Goal: Check status: Check status

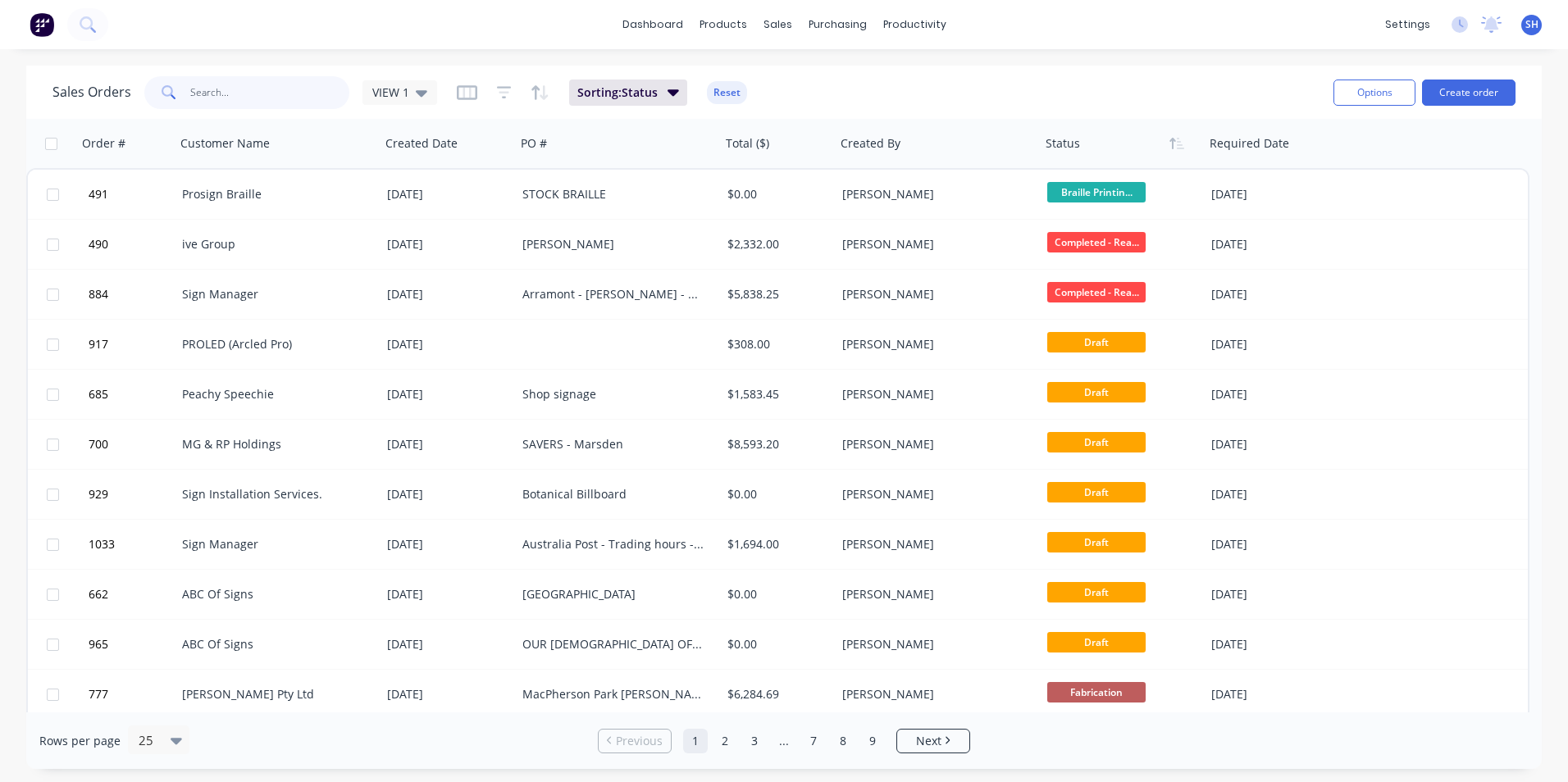
click at [245, 94] on input "text" at bounding box center [270, 92] width 160 height 33
type input "956"
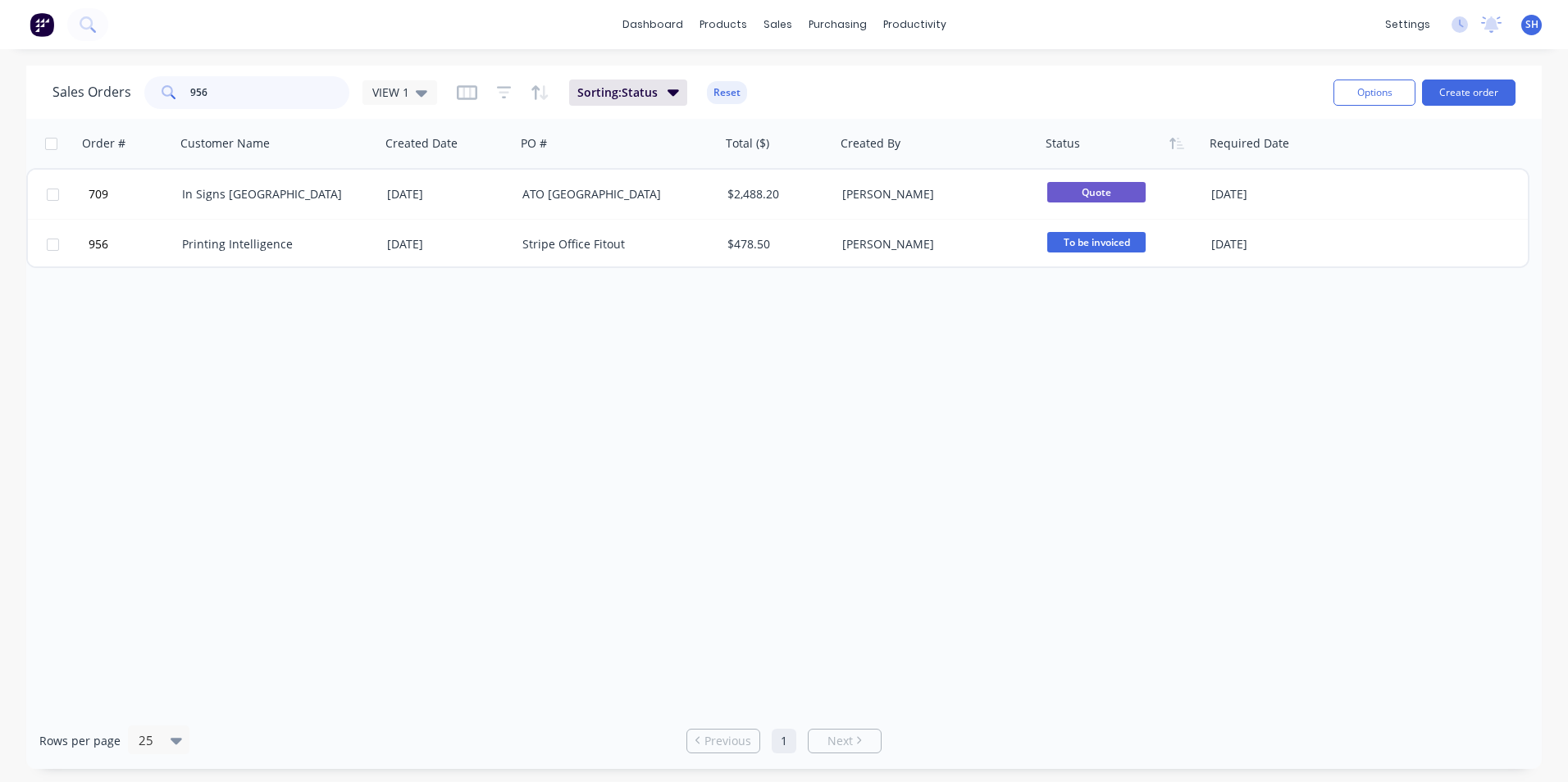
click at [245, 98] on input "956" at bounding box center [270, 92] width 160 height 33
drag, startPoint x: 240, startPoint y: 94, endPoint x: 129, endPoint y: 82, distance: 111.6
click at [129, 82] on div "Sales Orders 956 VIEW 1" at bounding box center [245, 92] width 385 height 33
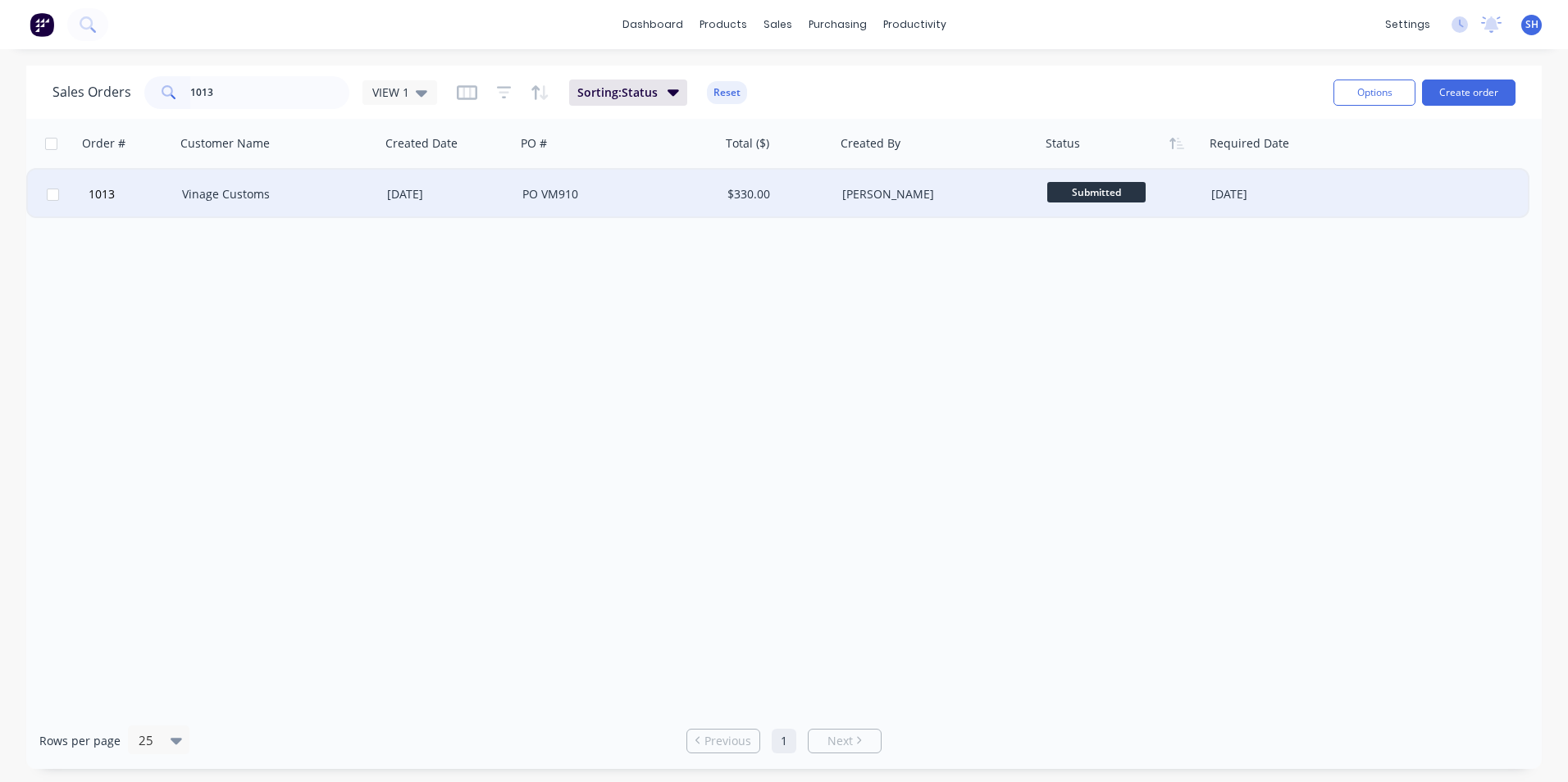
click at [1076, 180] on div "Submitted" at bounding box center [1122, 194] width 164 height 49
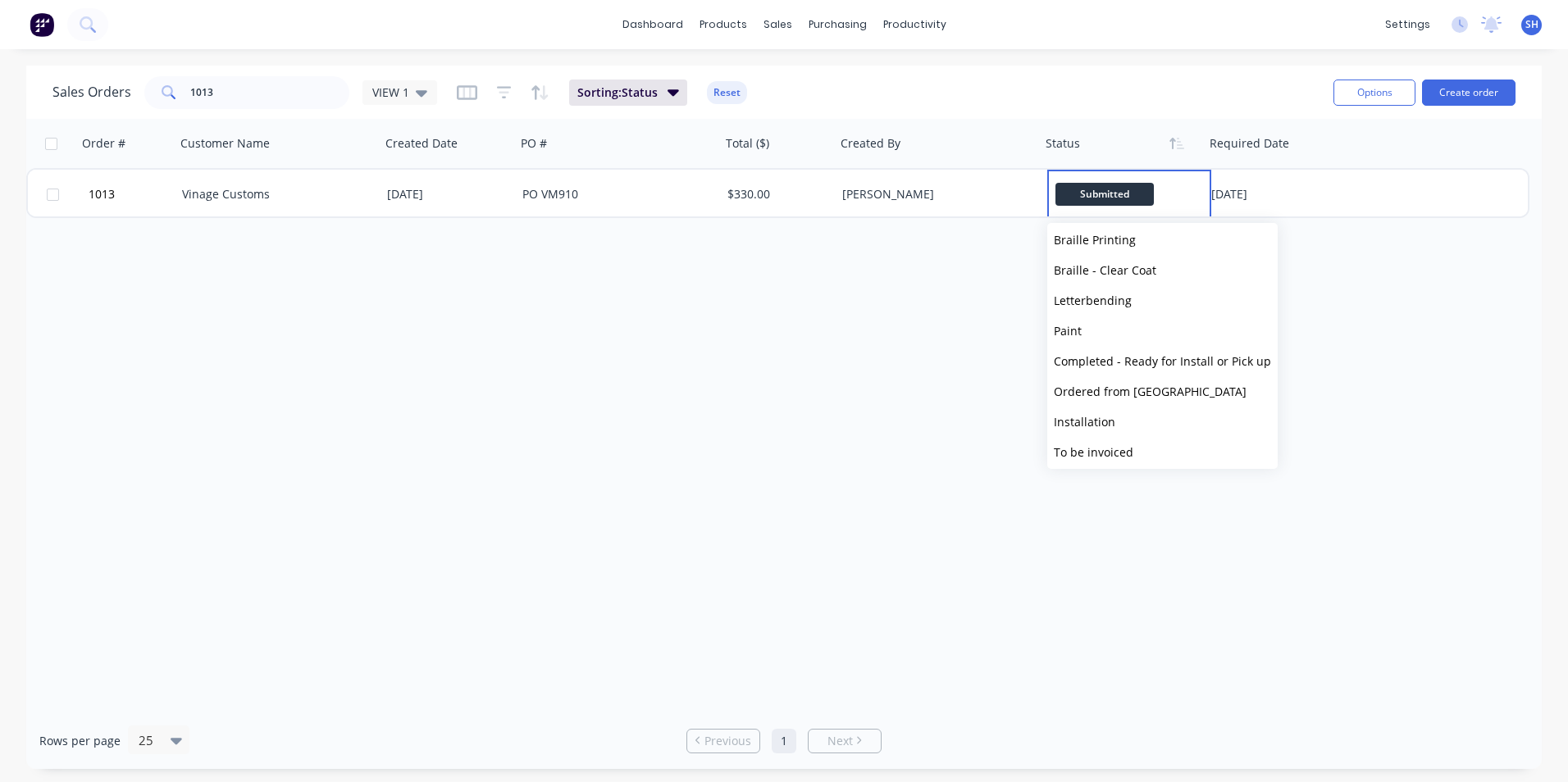
scroll to position [283, 0]
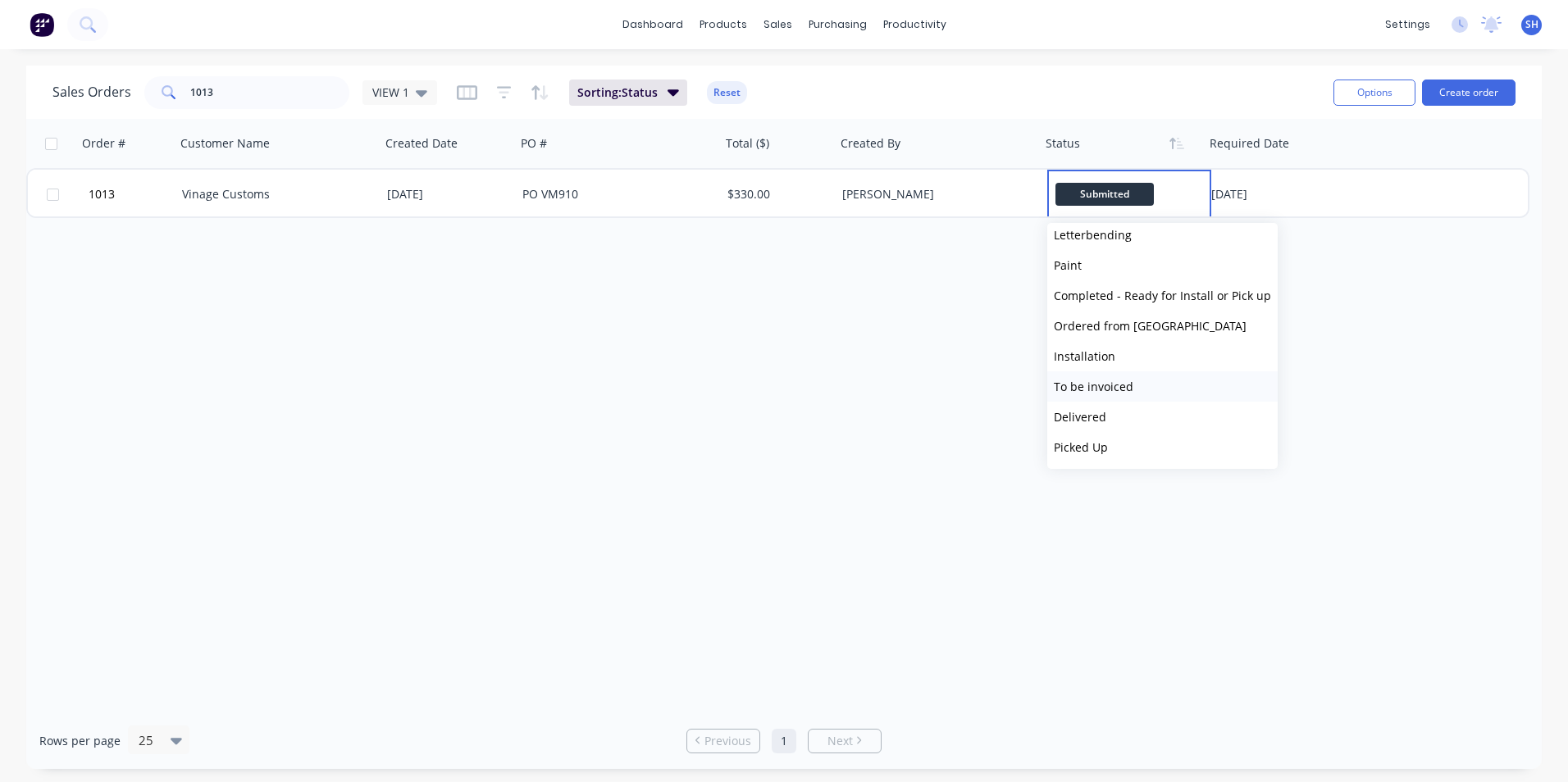
click at [1138, 383] on button "To be invoiced" at bounding box center [1162, 386] width 231 height 30
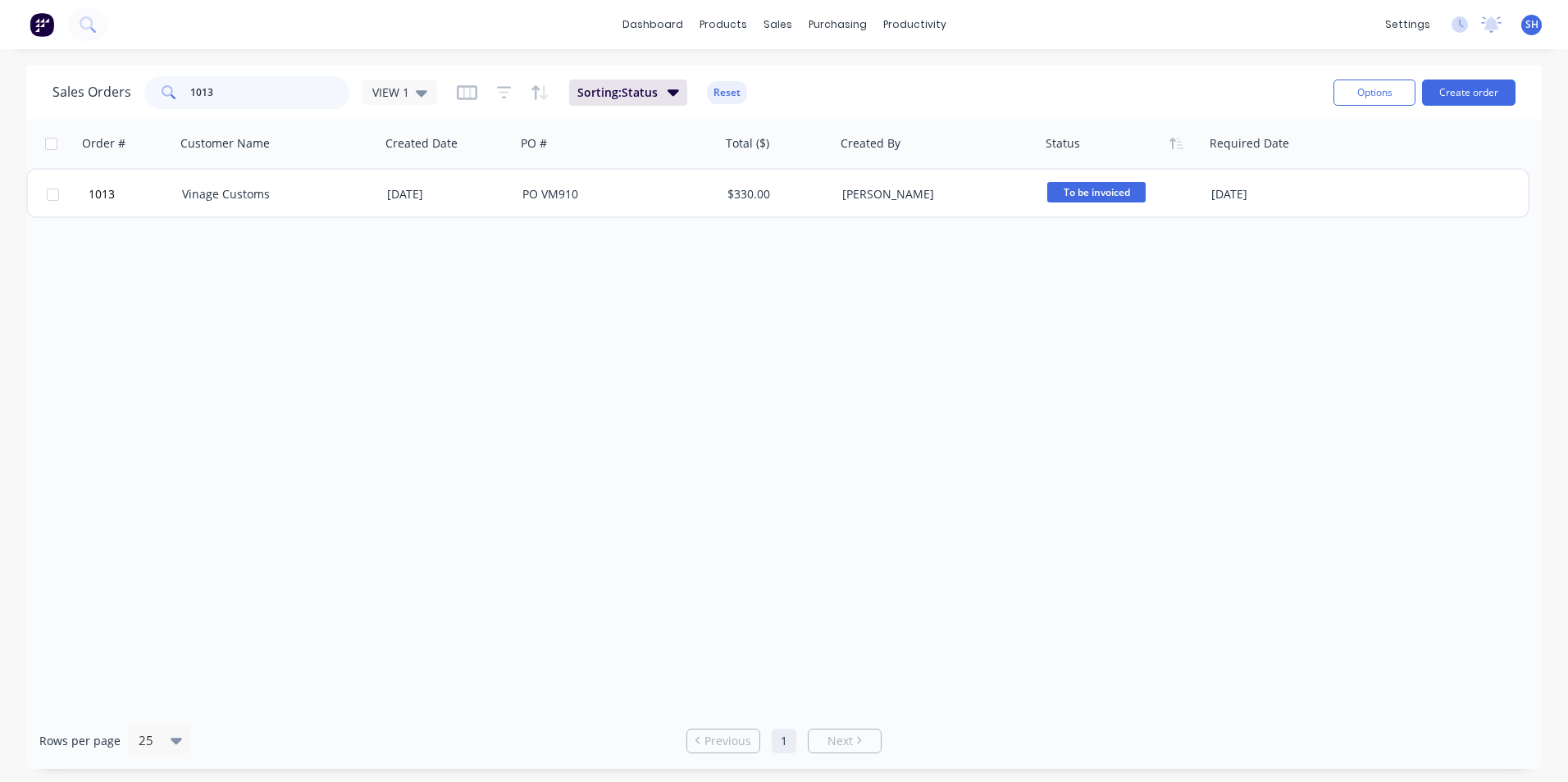
click at [259, 90] on input "1013" at bounding box center [270, 92] width 160 height 33
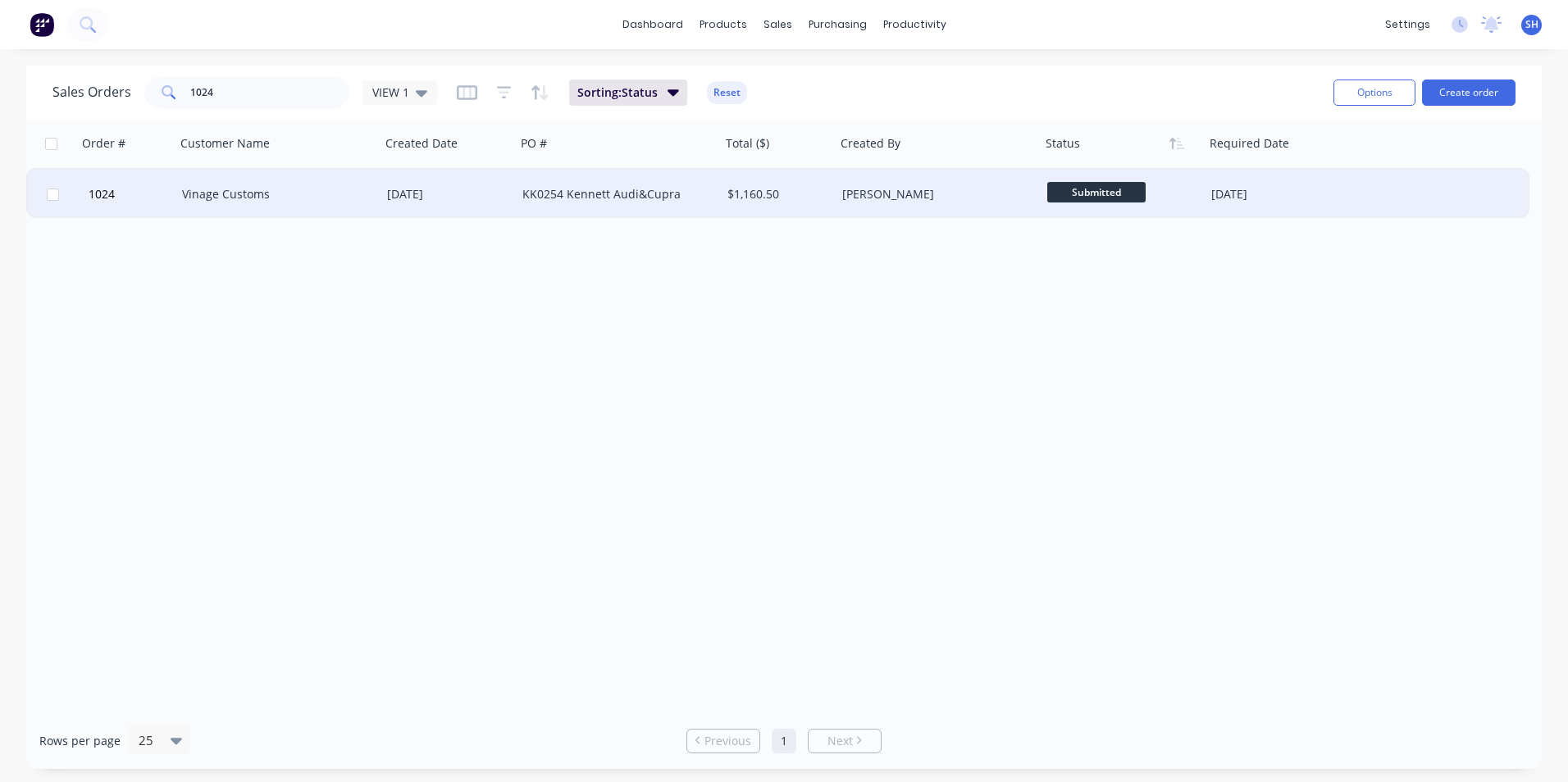
click at [1125, 184] on span "Submitted" at bounding box center [1095, 192] width 98 height 20
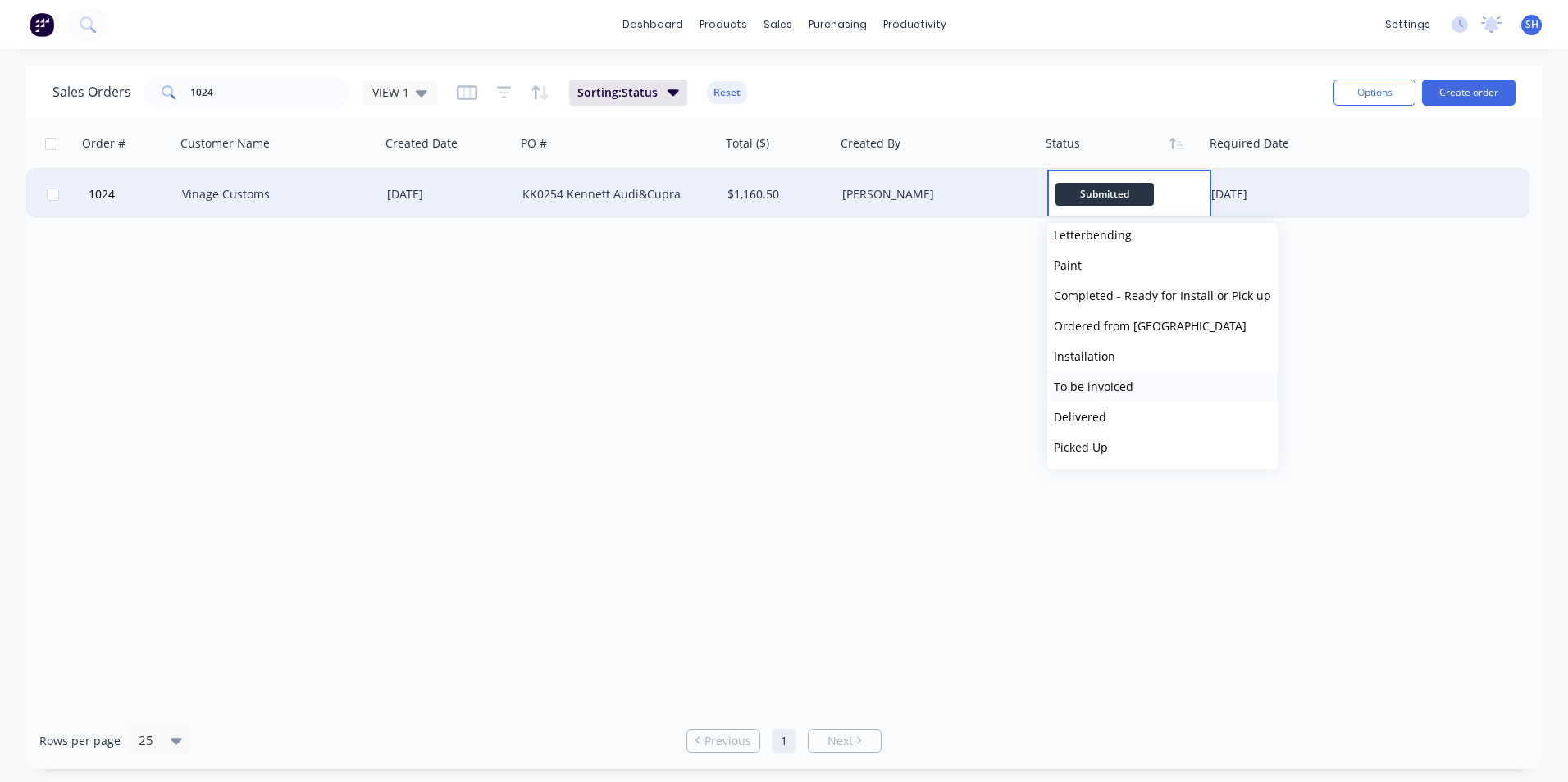
click at [1147, 389] on button "To be invoiced" at bounding box center [1162, 386] width 231 height 30
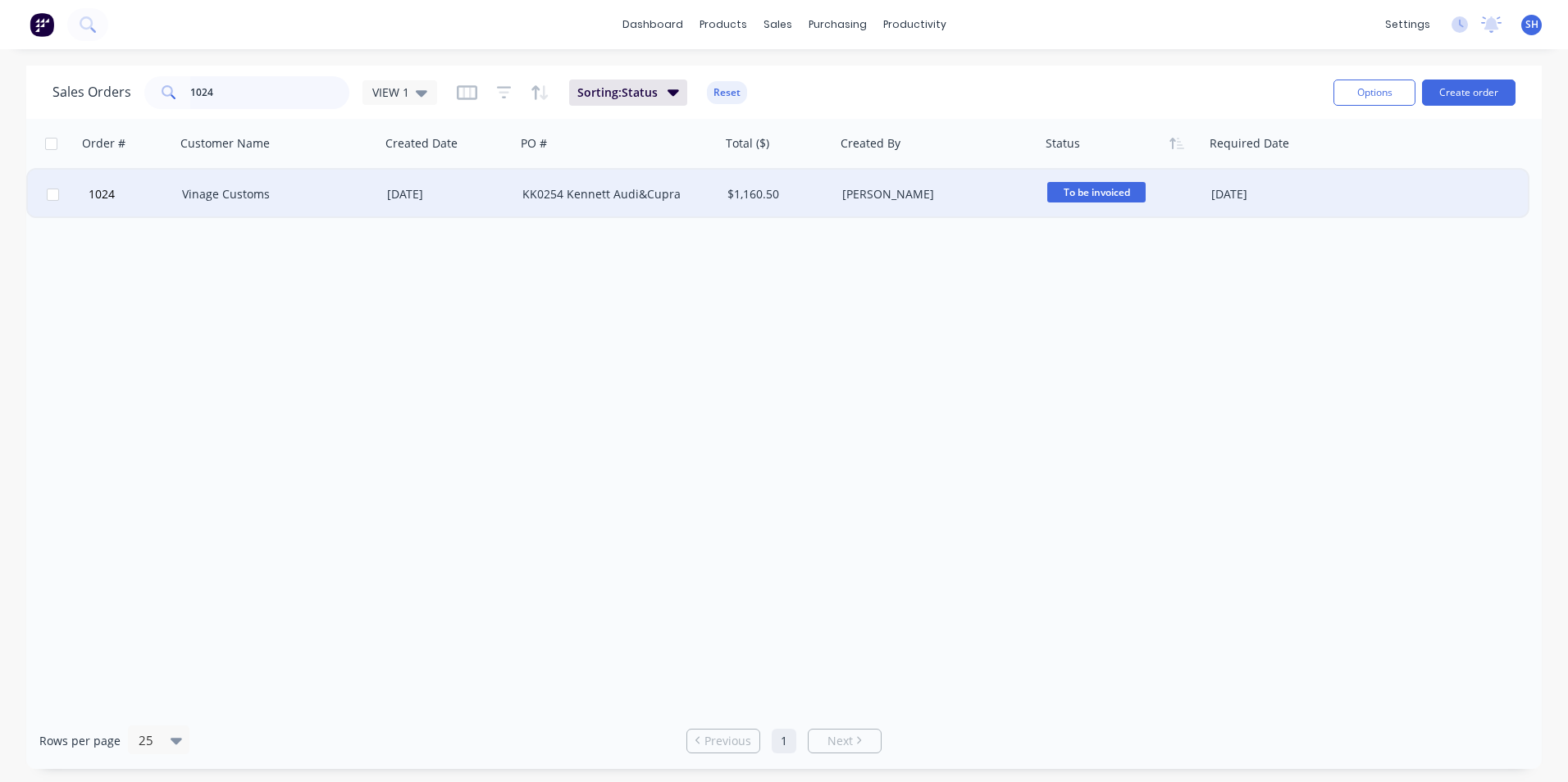
click at [293, 86] on input "1024" at bounding box center [270, 92] width 160 height 33
drag, startPoint x: 123, startPoint y: 71, endPoint x: 111, endPoint y: 71, distance: 12.0
click at [111, 71] on div "Sales Orders 1024 VIEW 1 Sorting: Status Reset Options Create order" at bounding box center [784, 92] width 1515 height 53
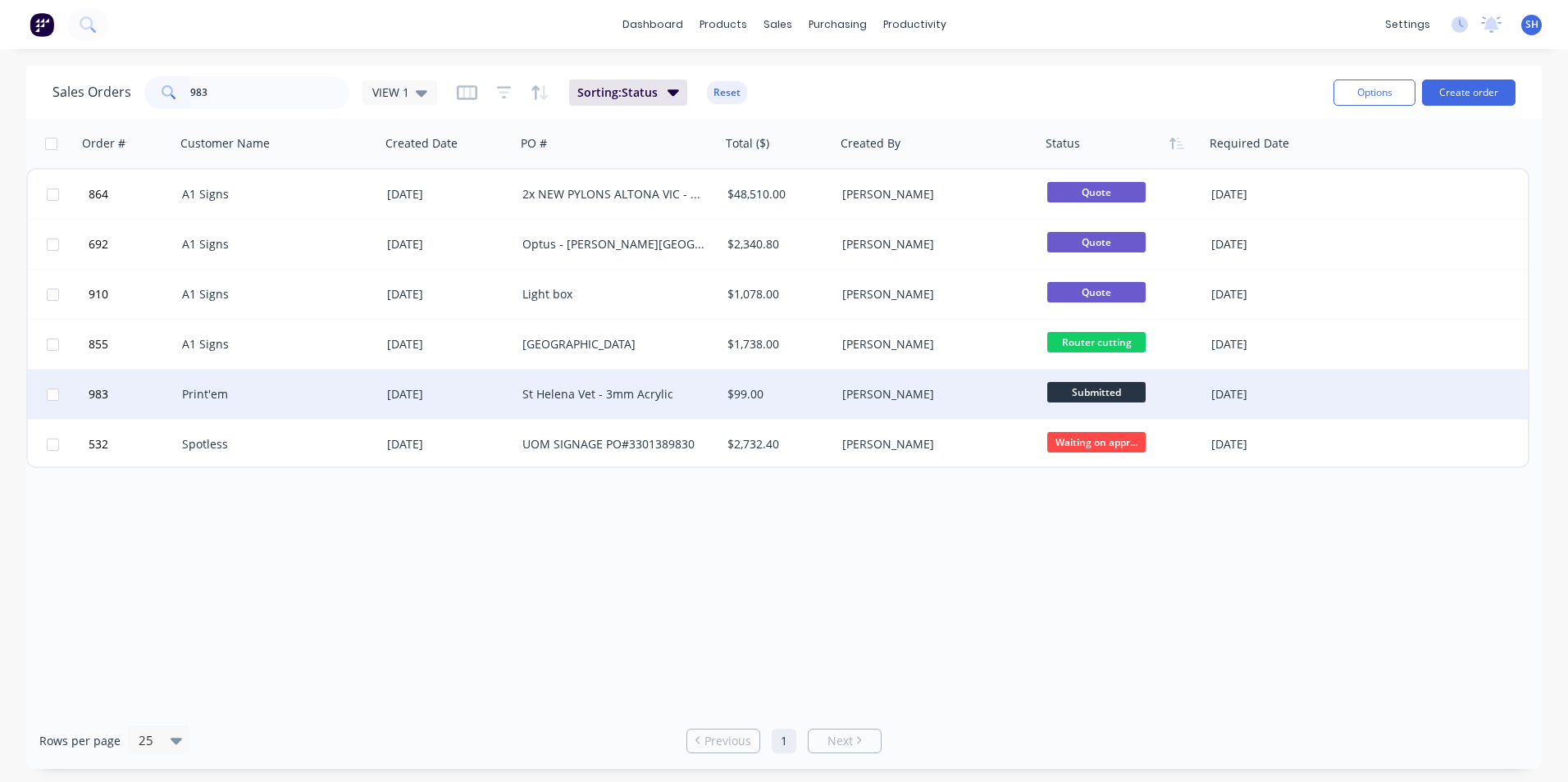
click at [1066, 388] on span "Submitted" at bounding box center [1095, 392] width 98 height 20
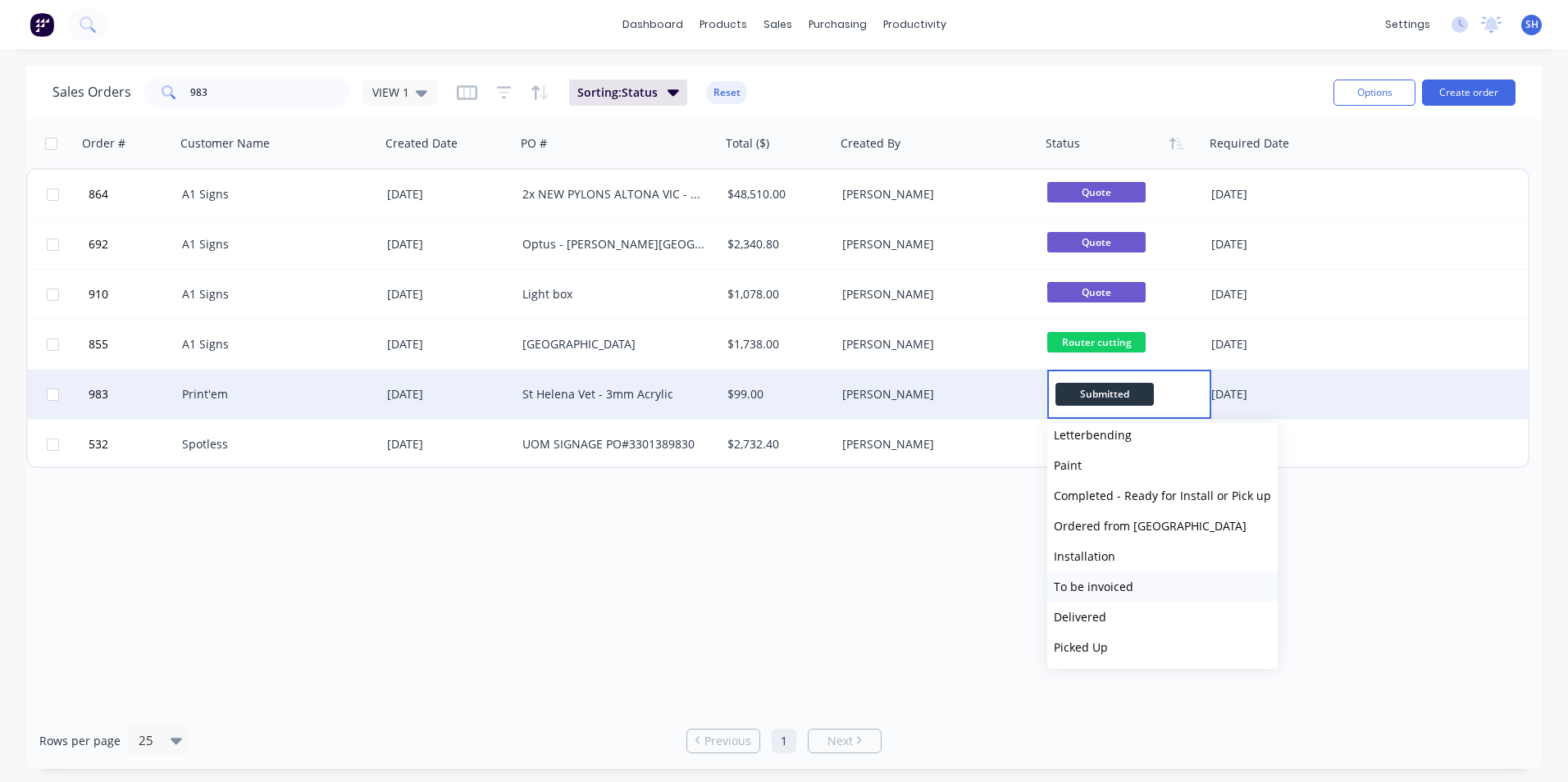
click at [1133, 582] on button "To be invoiced" at bounding box center [1162, 586] width 231 height 30
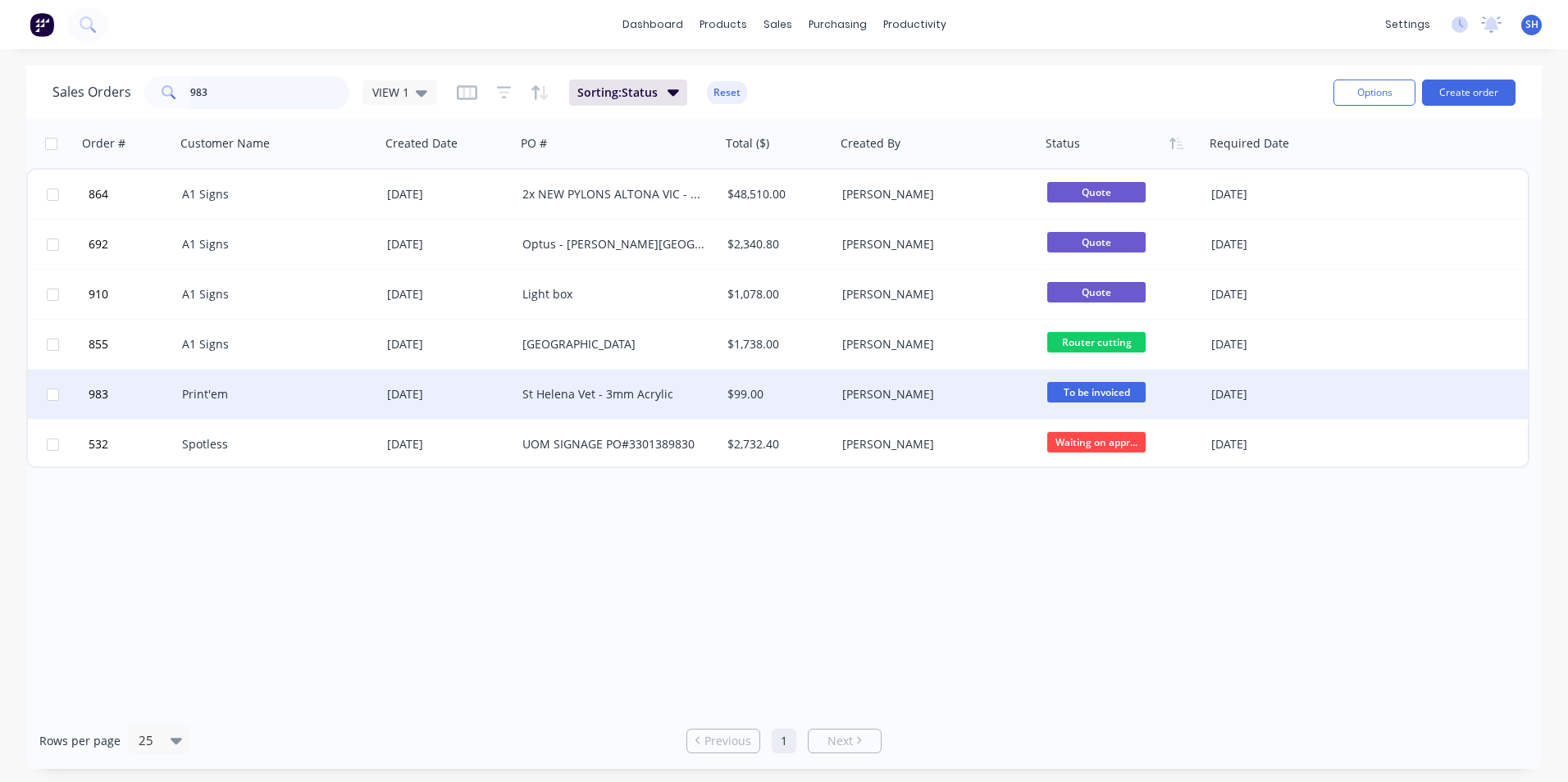
click at [242, 97] on input "983" at bounding box center [270, 92] width 160 height 33
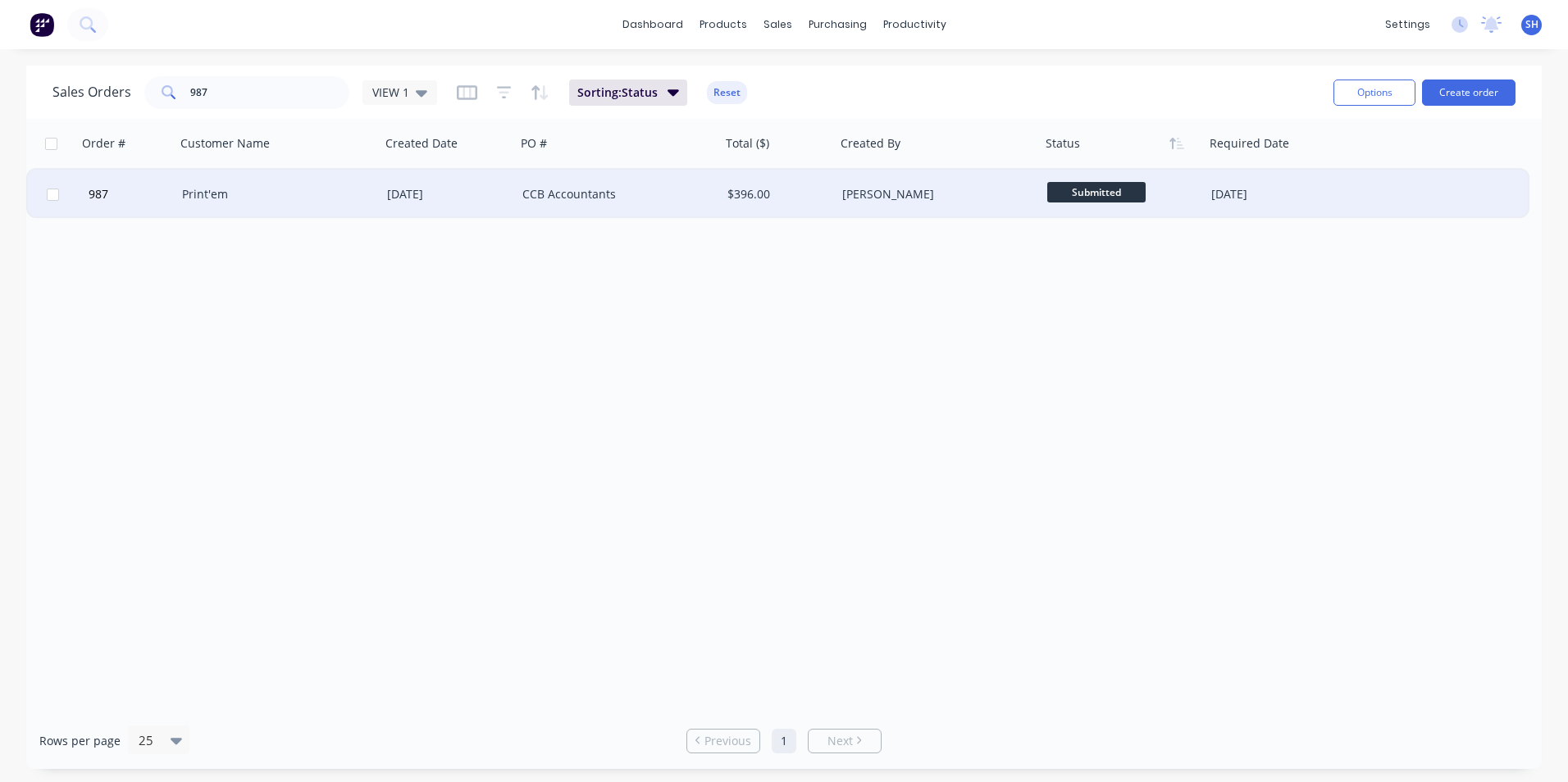
click at [1103, 190] on span "Submitted" at bounding box center [1095, 192] width 98 height 20
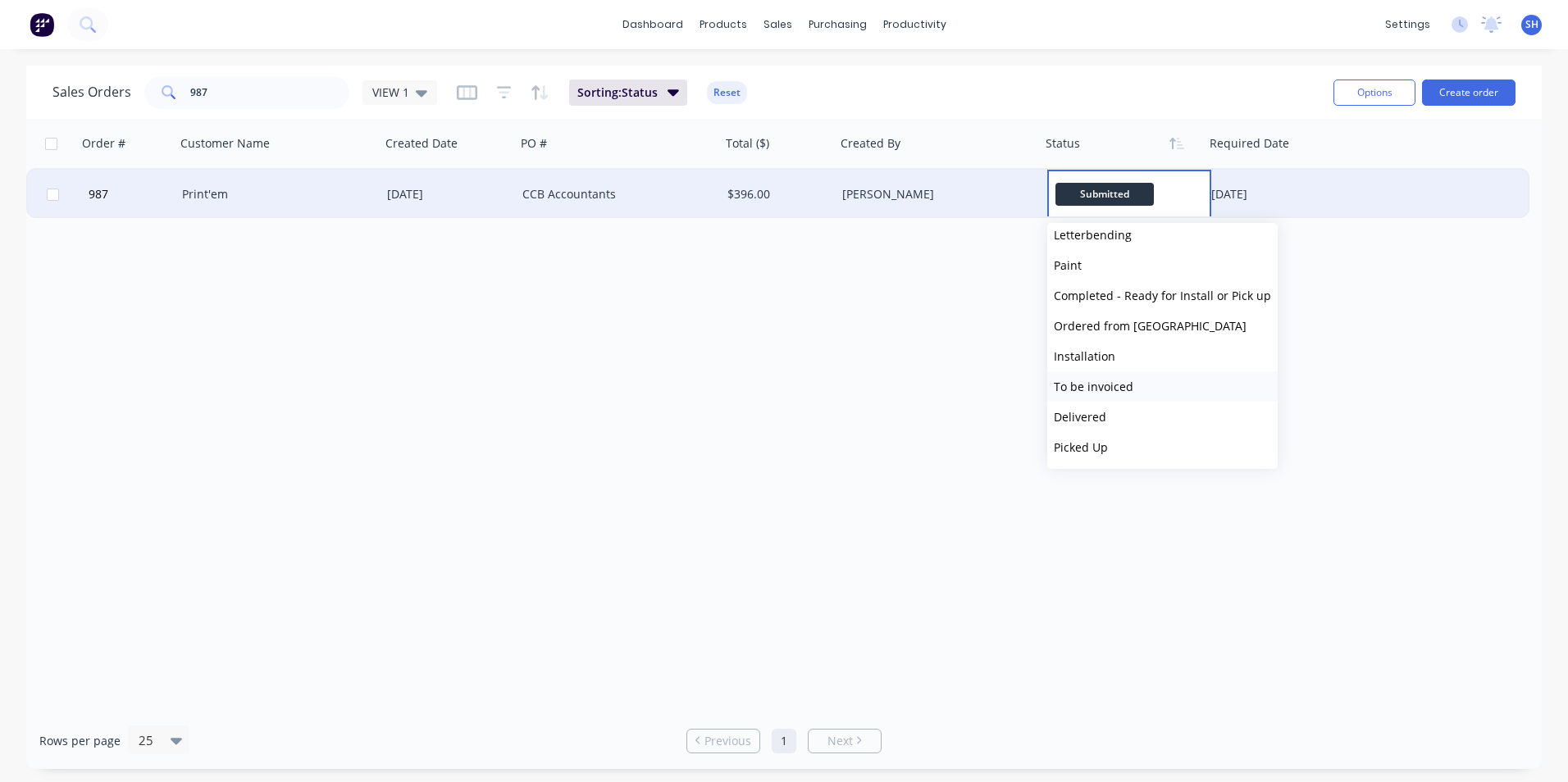
click at [1122, 381] on span "To be invoiced" at bounding box center [1093, 386] width 80 height 16
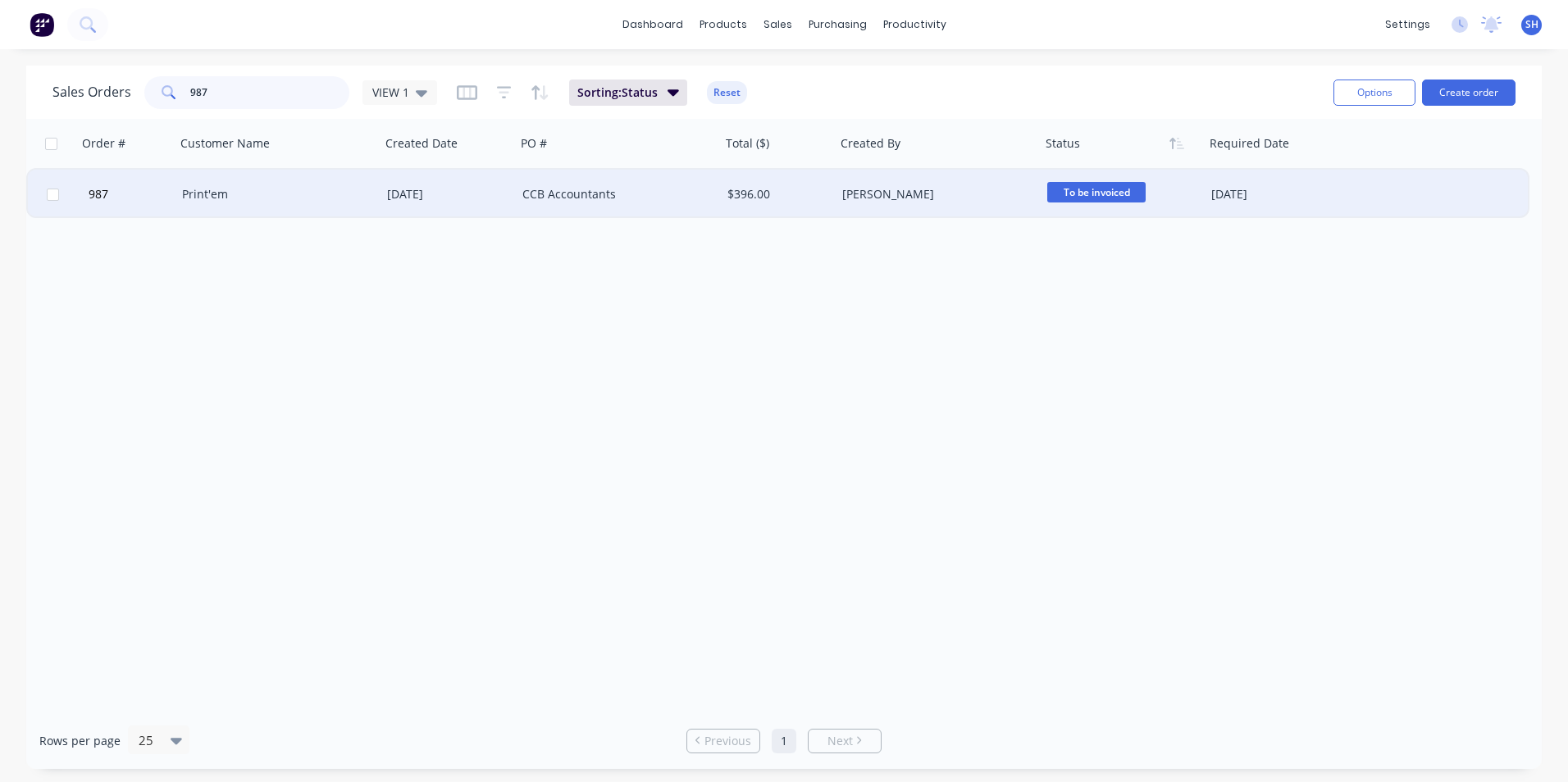
click at [262, 97] on input "987" at bounding box center [270, 92] width 160 height 33
type input "9"
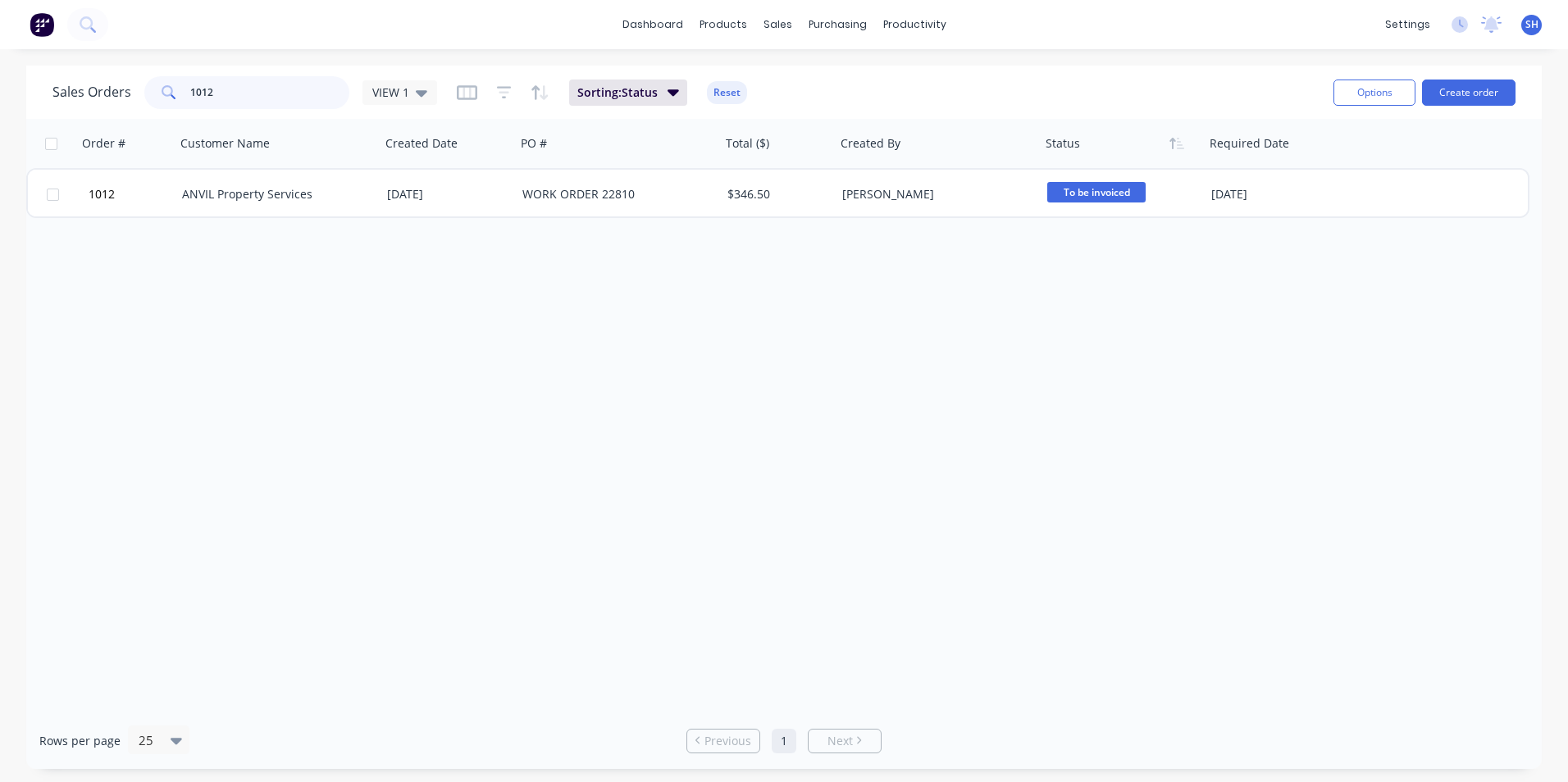
click at [233, 89] on input "1012" at bounding box center [270, 92] width 160 height 33
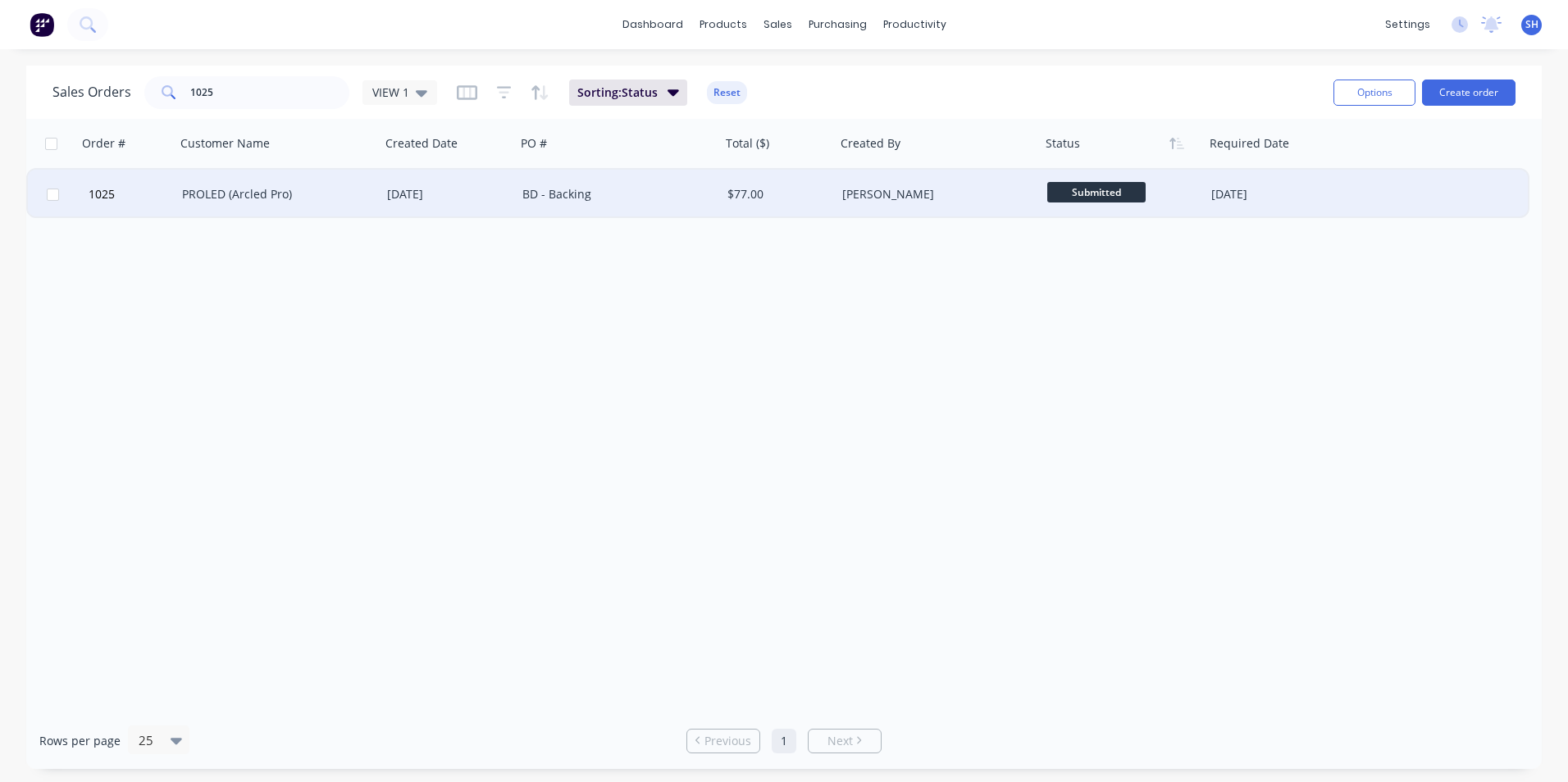
click at [1099, 186] on span "Submitted" at bounding box center [1095, 192] width 98 height 20
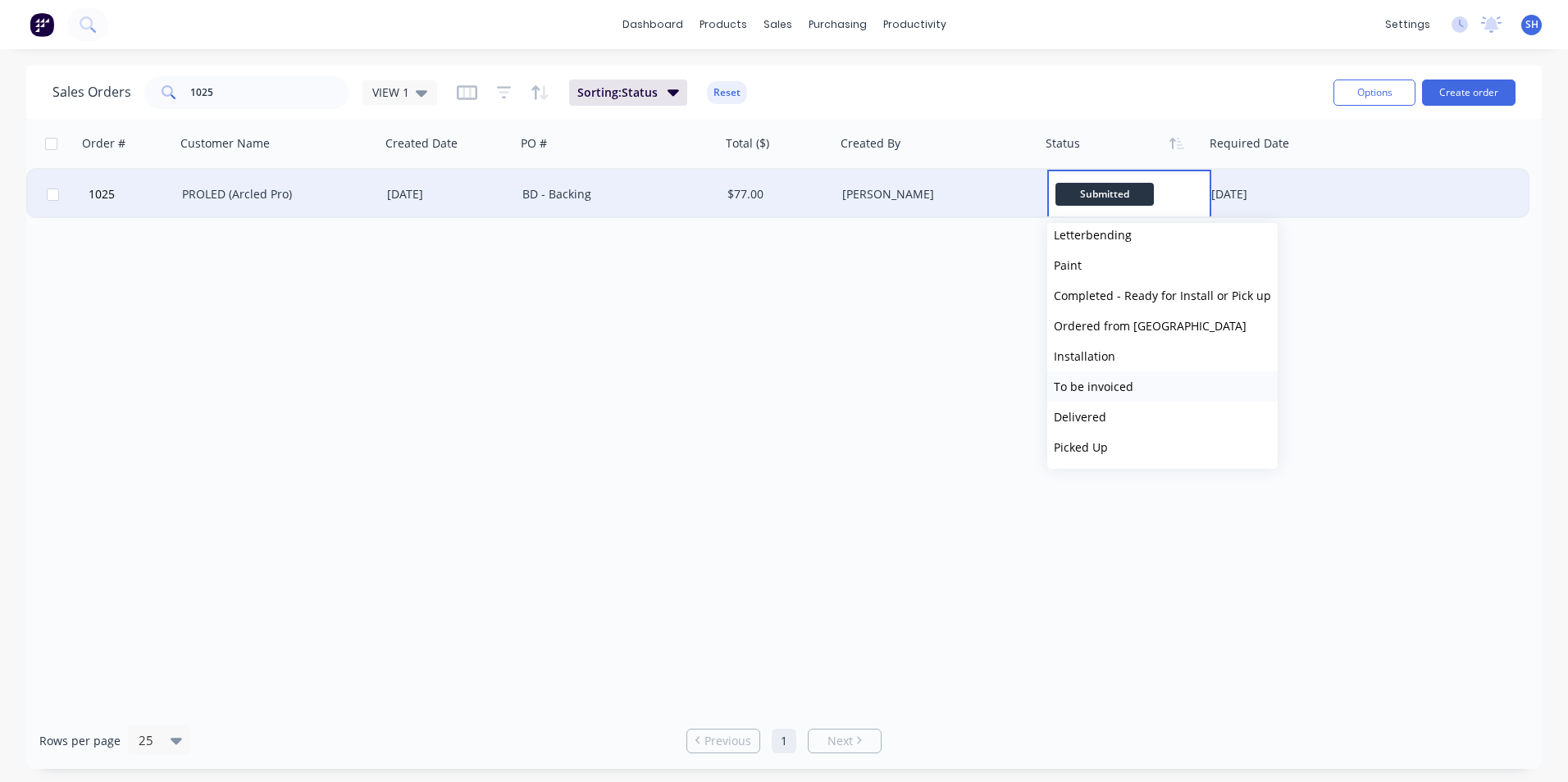
click at [1115, 393] on span "To be invoiced" at bounding box center [1093, 386] width 80 height 16
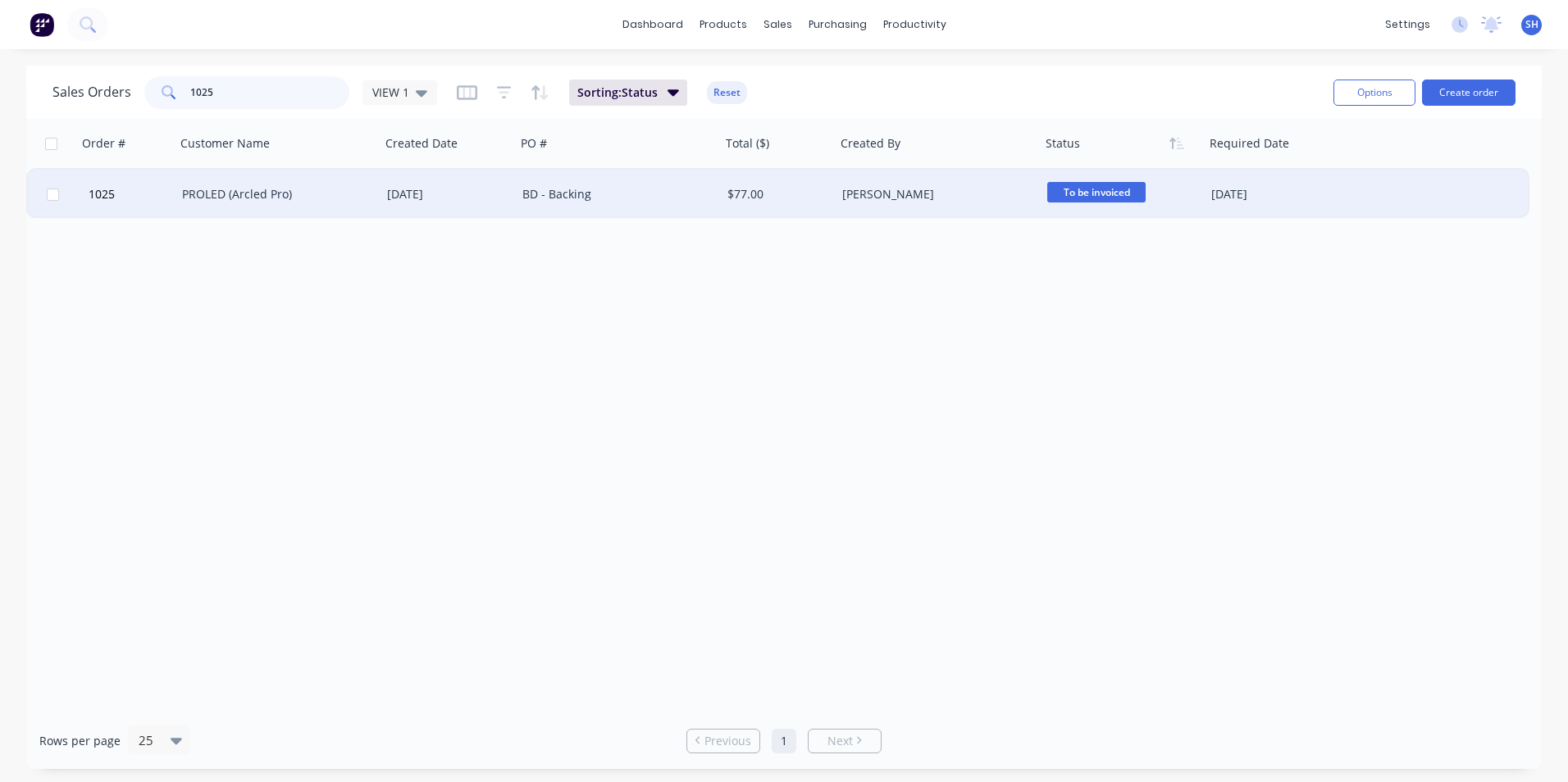
click at [273, 90] on input "1025" at bounding box center [270, 92] width 160 height 33
click at [1077, 193] on span "Submitted" at bounding box center [1095, 192] width 98 height 20
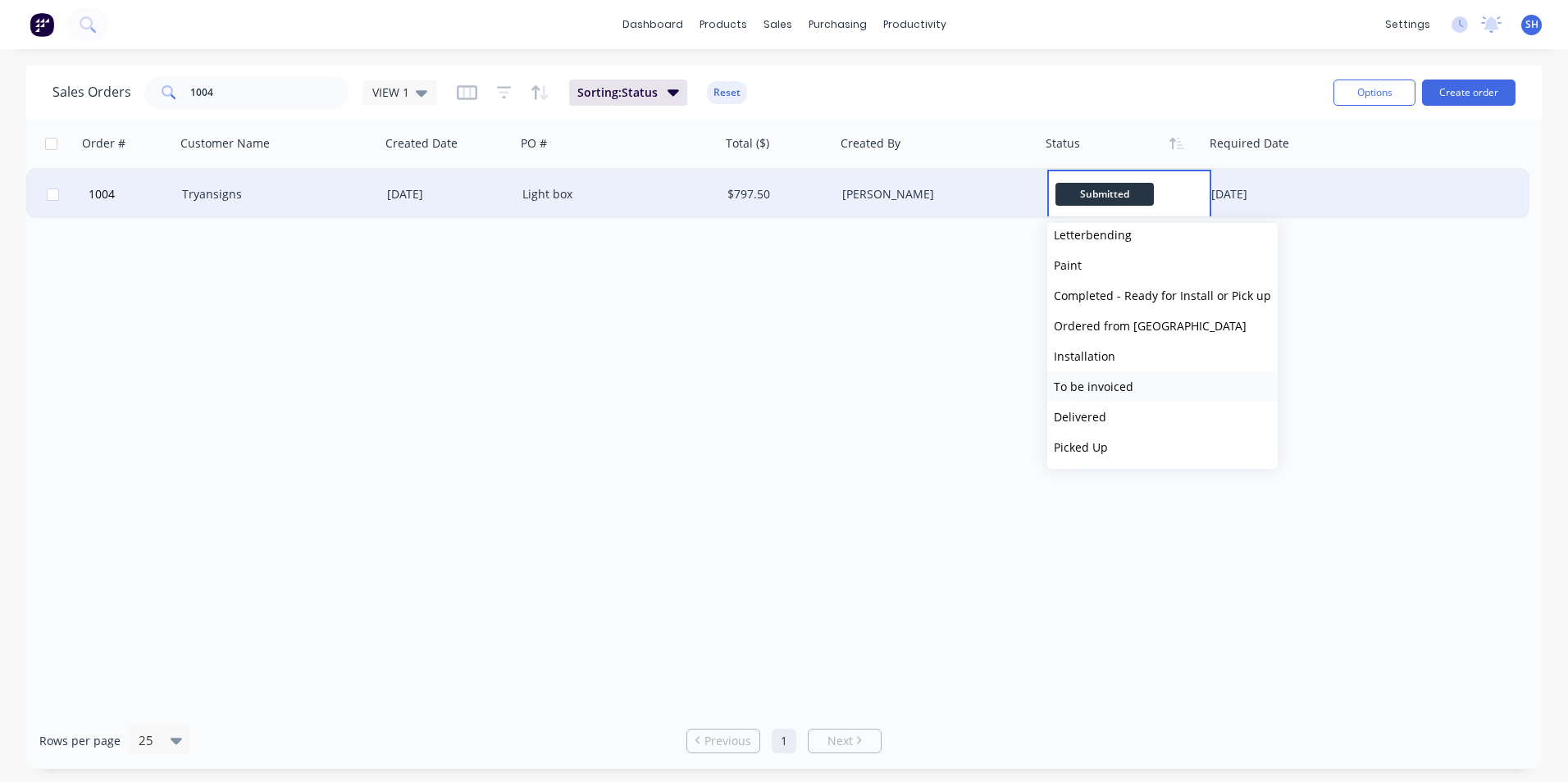
click at [1132, 387] on button "To be invoiced" at bounding box center [1162, 386] width 231 height 30
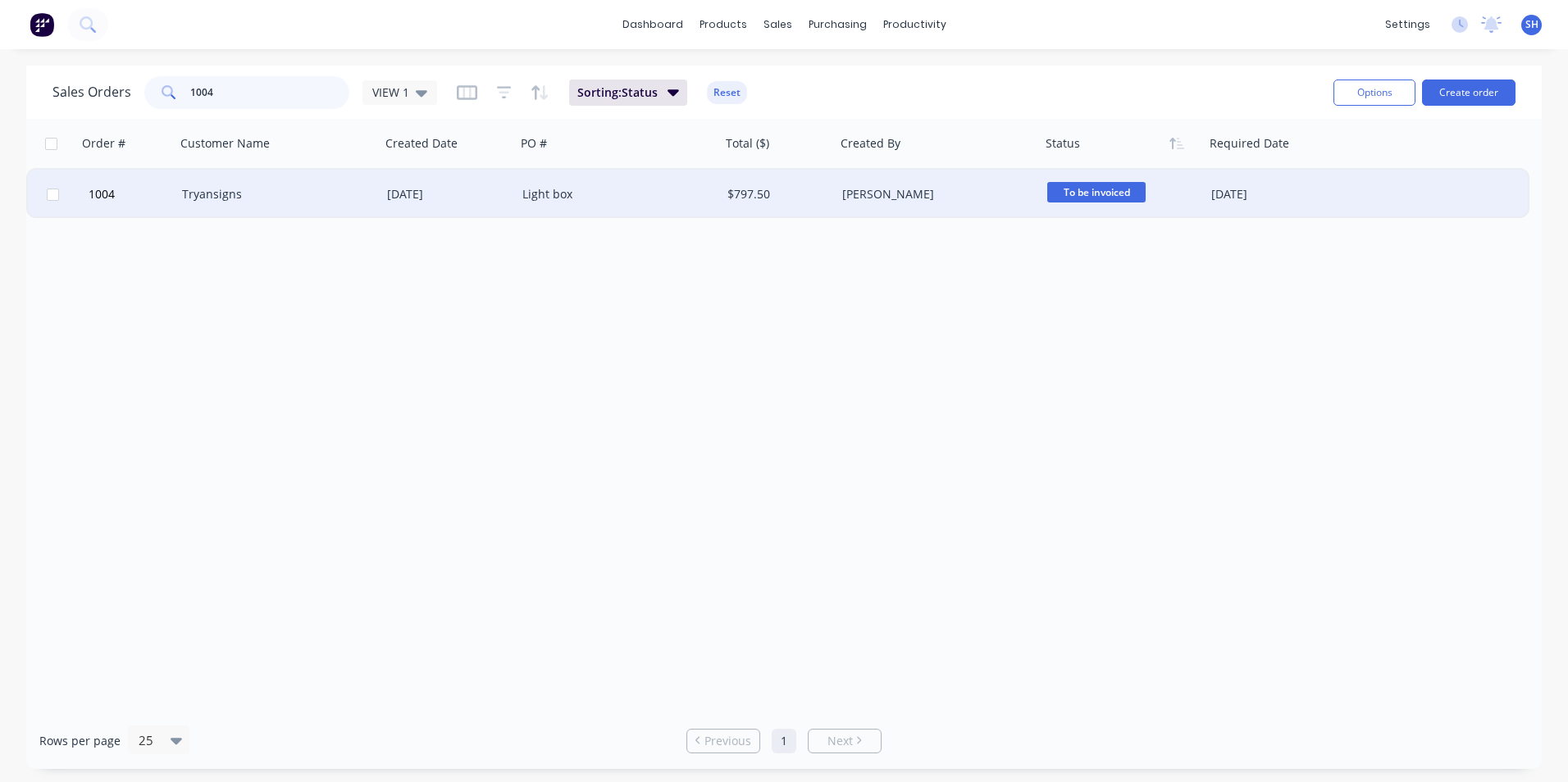
click at [248, 98] on input "1004" at bounding box center [270, 92] width 160 height 33
click at [1127, 192] on span "Submitted" at bounding box center [1095, 192] width 98 height 20
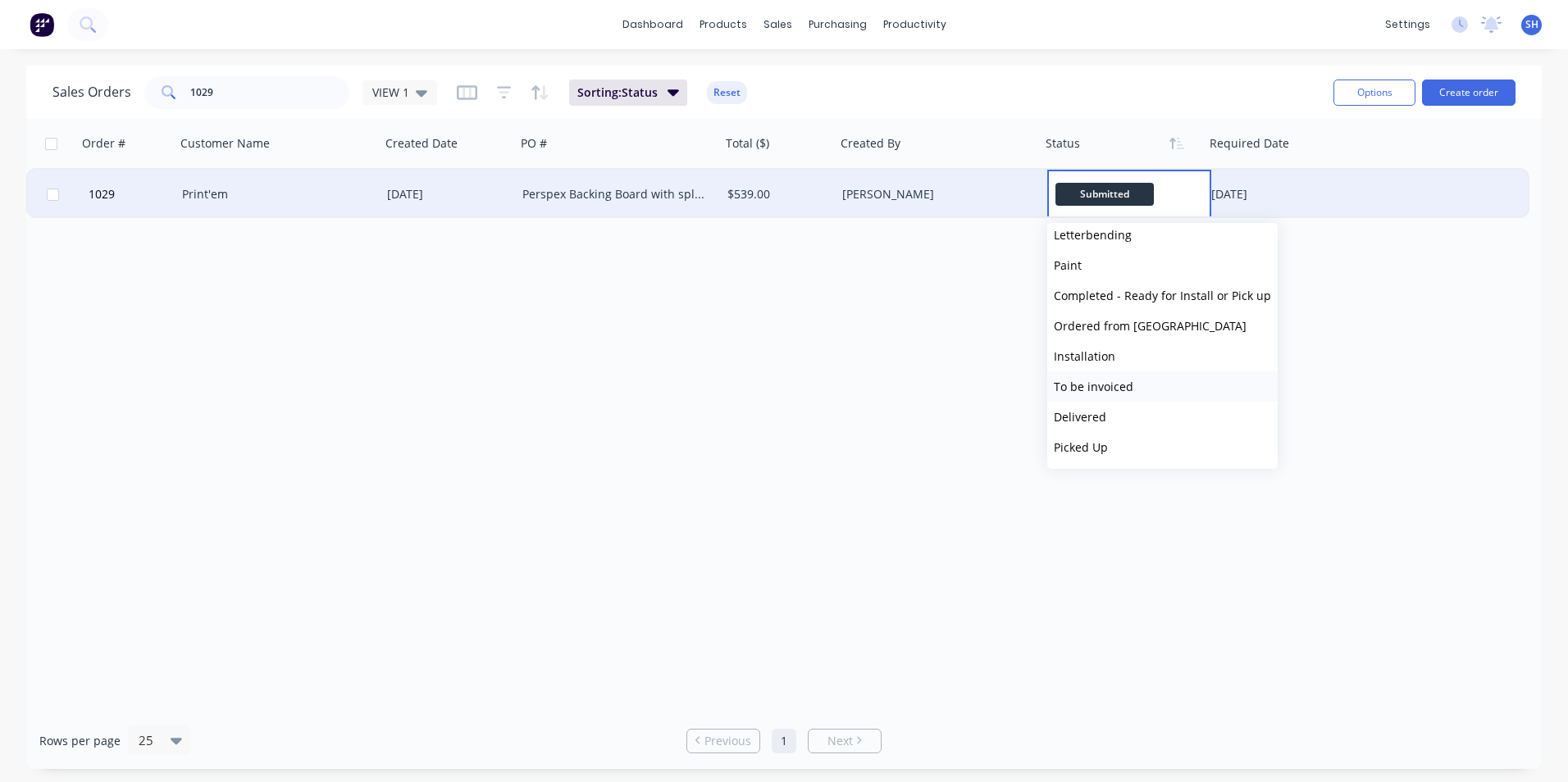
click at [1140, 385] on button "To be invoiced" at bounding box center [1162, 386] width 231 height 30
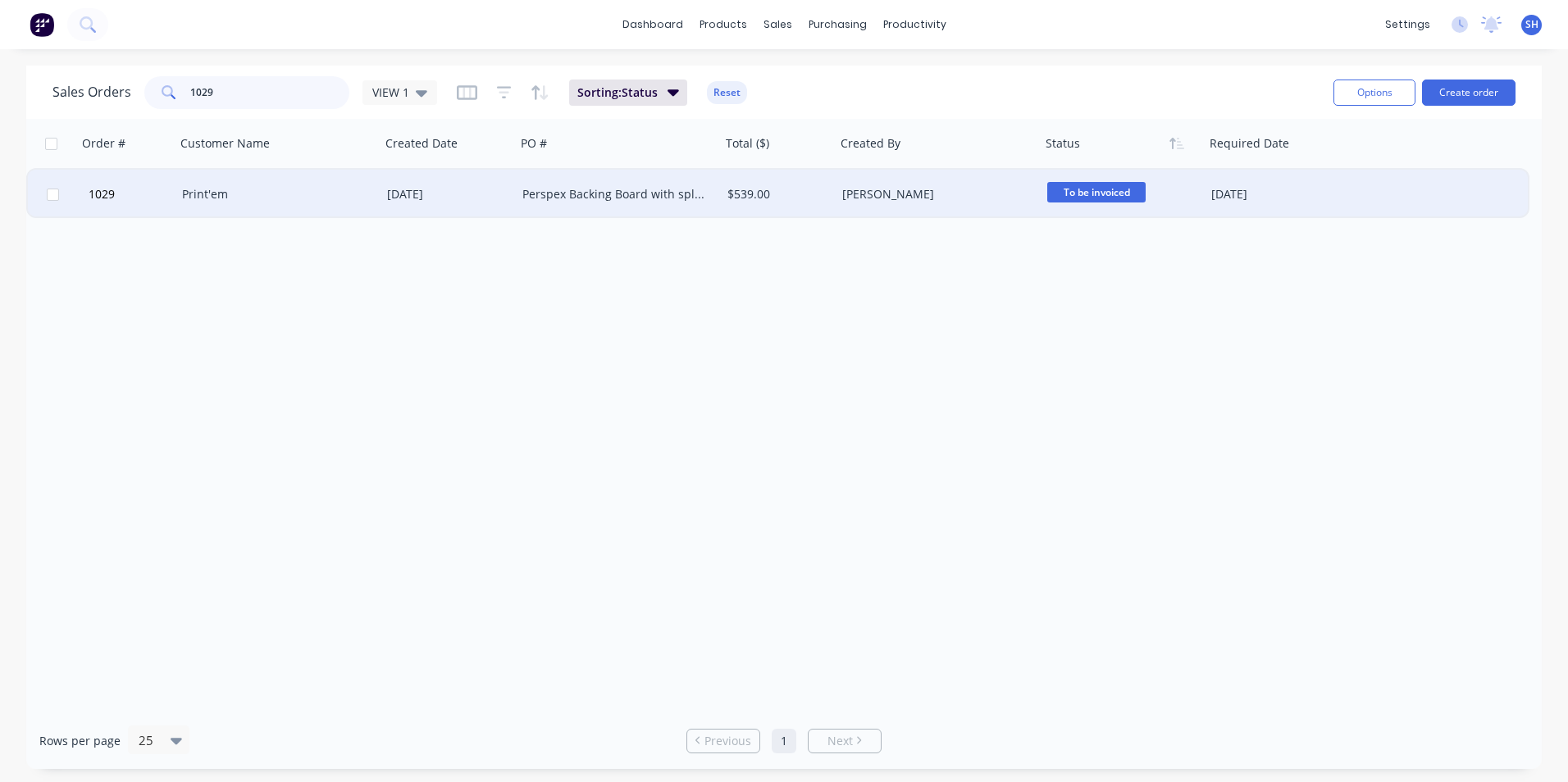
click at [292, 91] on input "1029" at bounding box center [270, 92] width 160 height 33
type input "1"
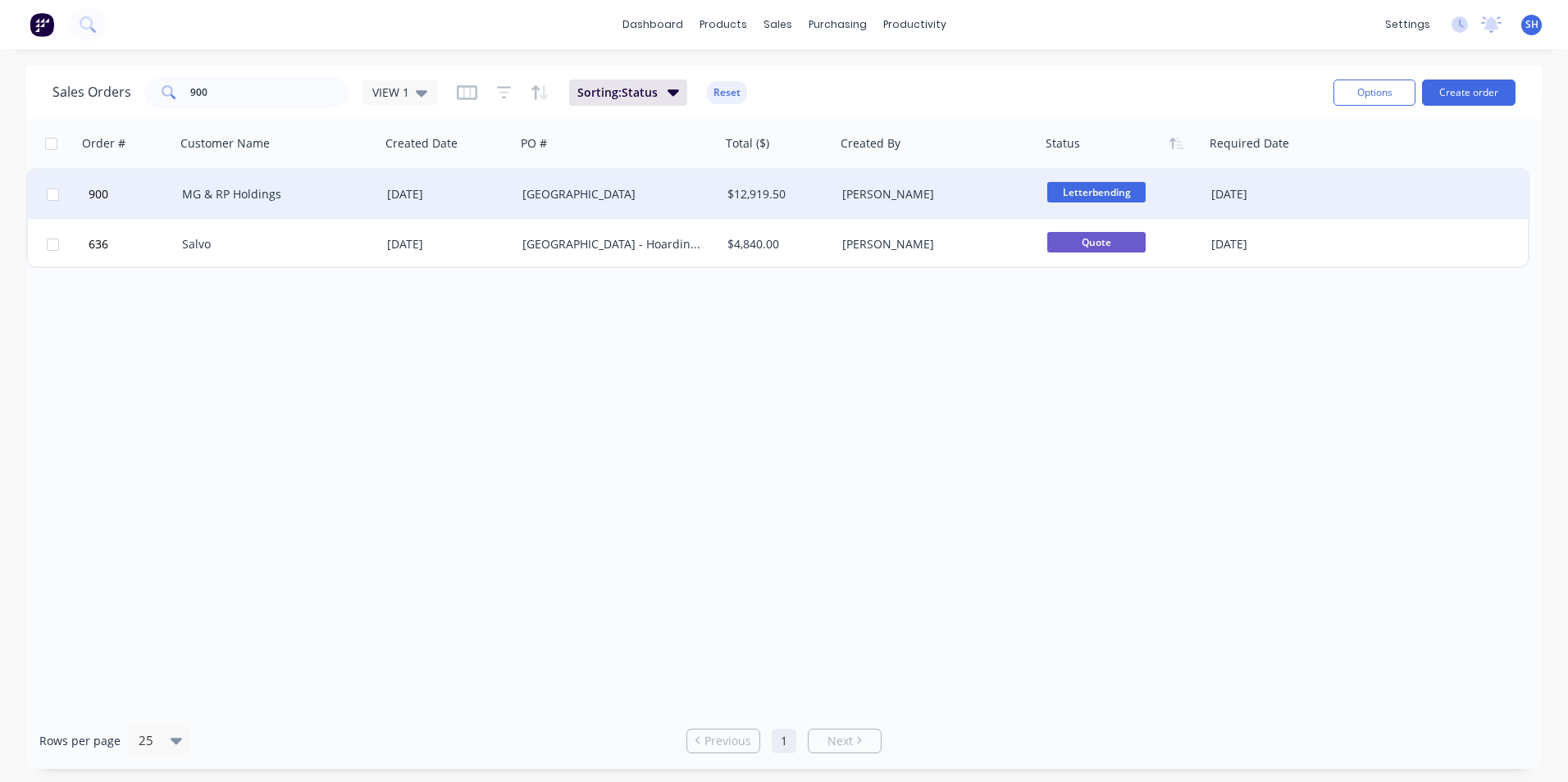
click at [1101, 192] on span "Letterbending" at bounding box center [1095, 192] width 98 height 20
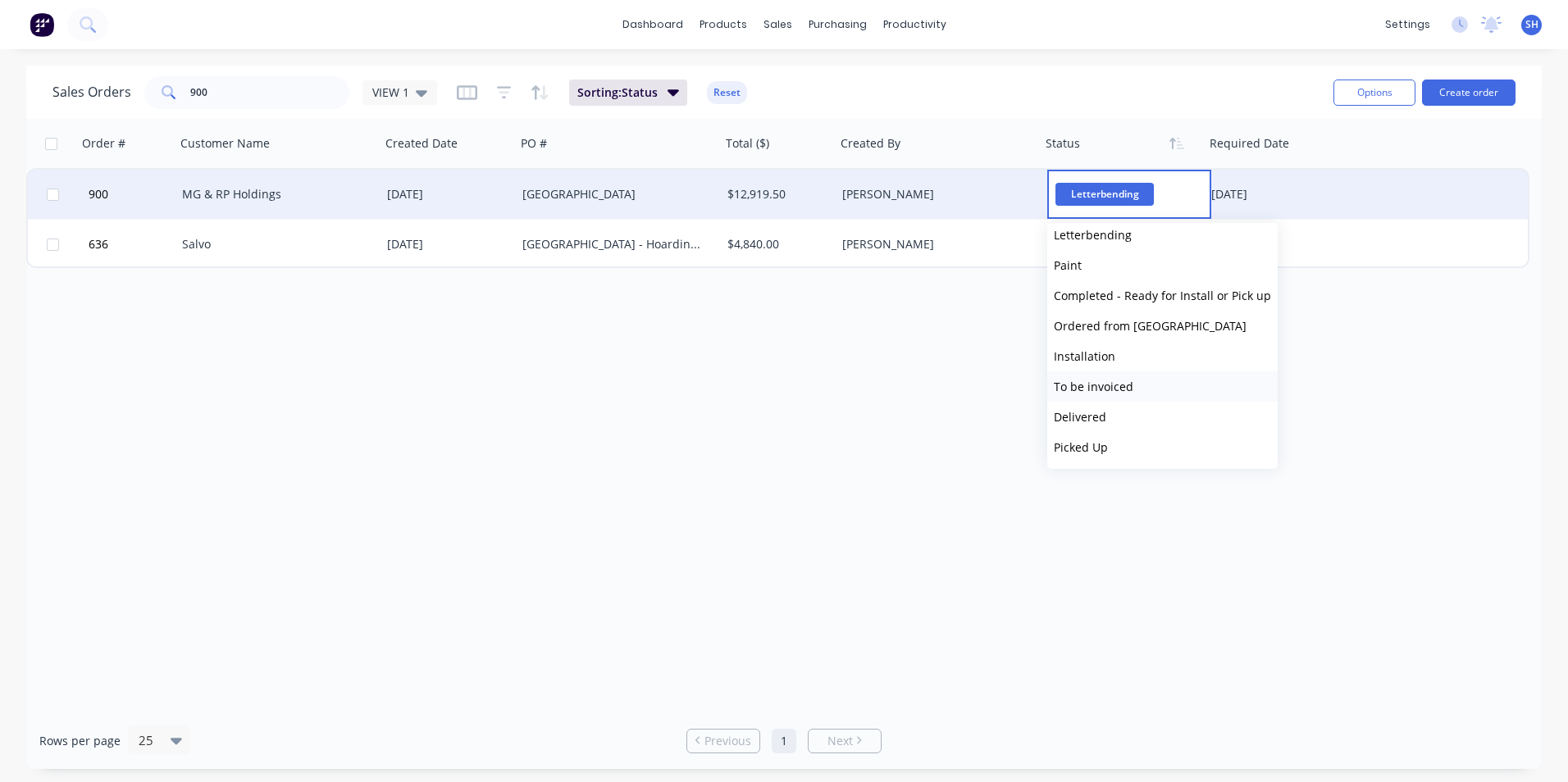
click at [1138, 380] on button "To be invoiced" at bounding box center [1162, 386] width 231 height 30
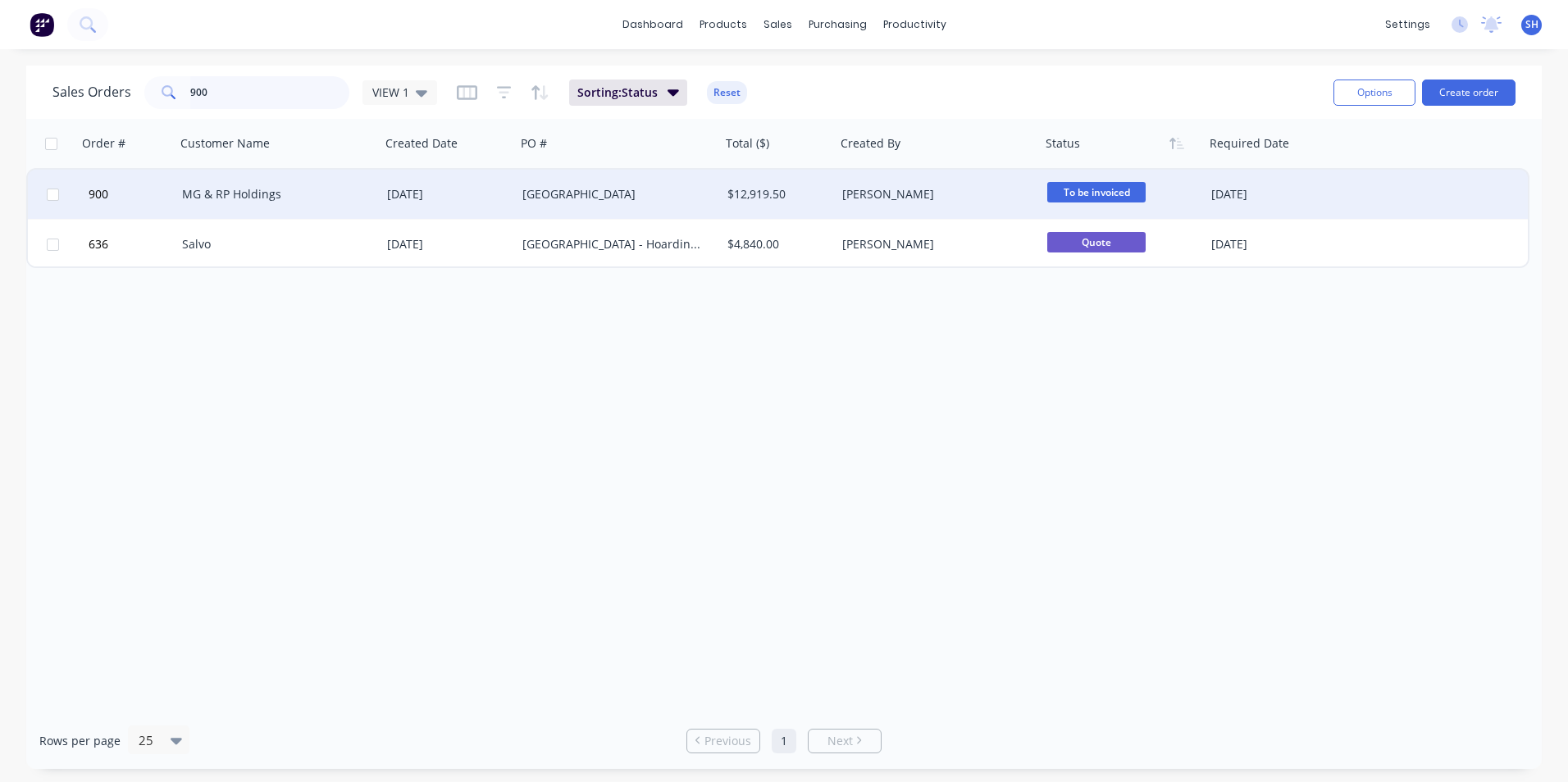
drag, startPoint x: 253, startPoint y: 92, endPoint x: 257, endPoint y: 84, distance: 8.9
click at [257, 84] on input "900" at bounding box center [270, 92] width 160 height 33
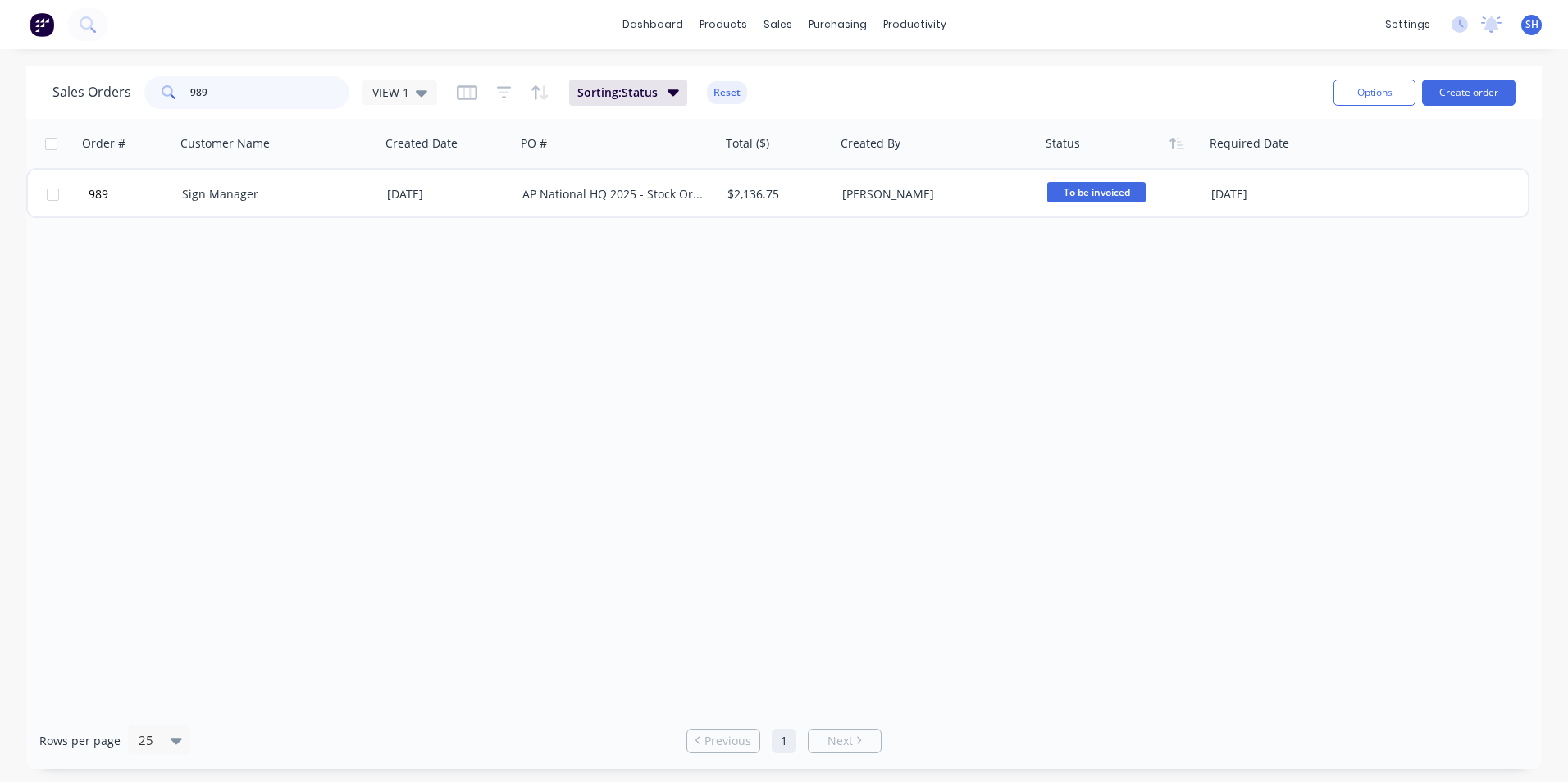
click at [241, 95] on input "989" at bounding box center [270, 92] width 160 height 33
click at [228, 90] on input "969" at bounding box center [270, 92] width 160 height 33
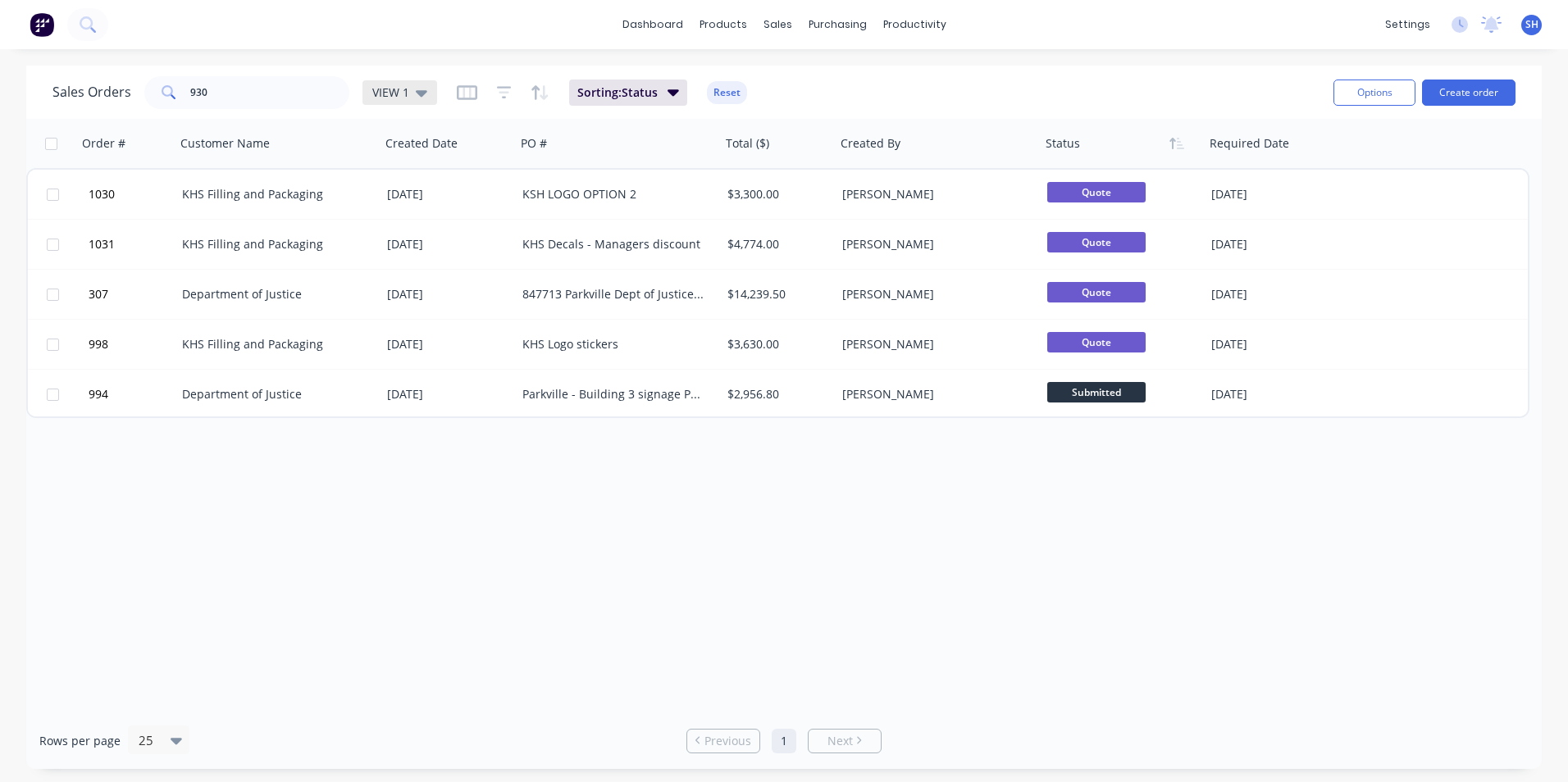
click at [408, 83] on div "VIEW 1" at bounding box center [399, 92] width 74 height 25
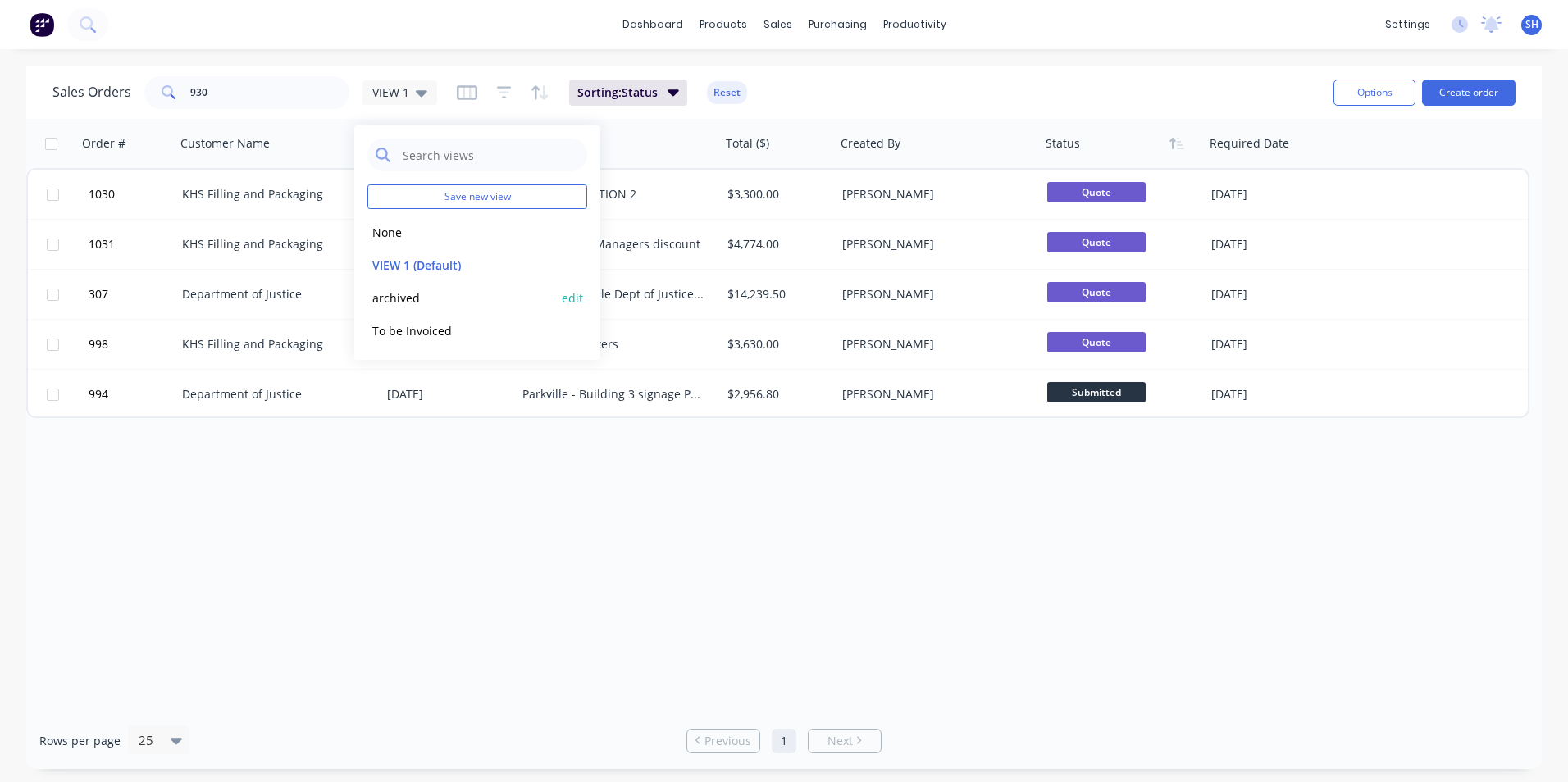
click at [433, 294] on button "archived" at bounding box center [461, 298] width 187 height 19
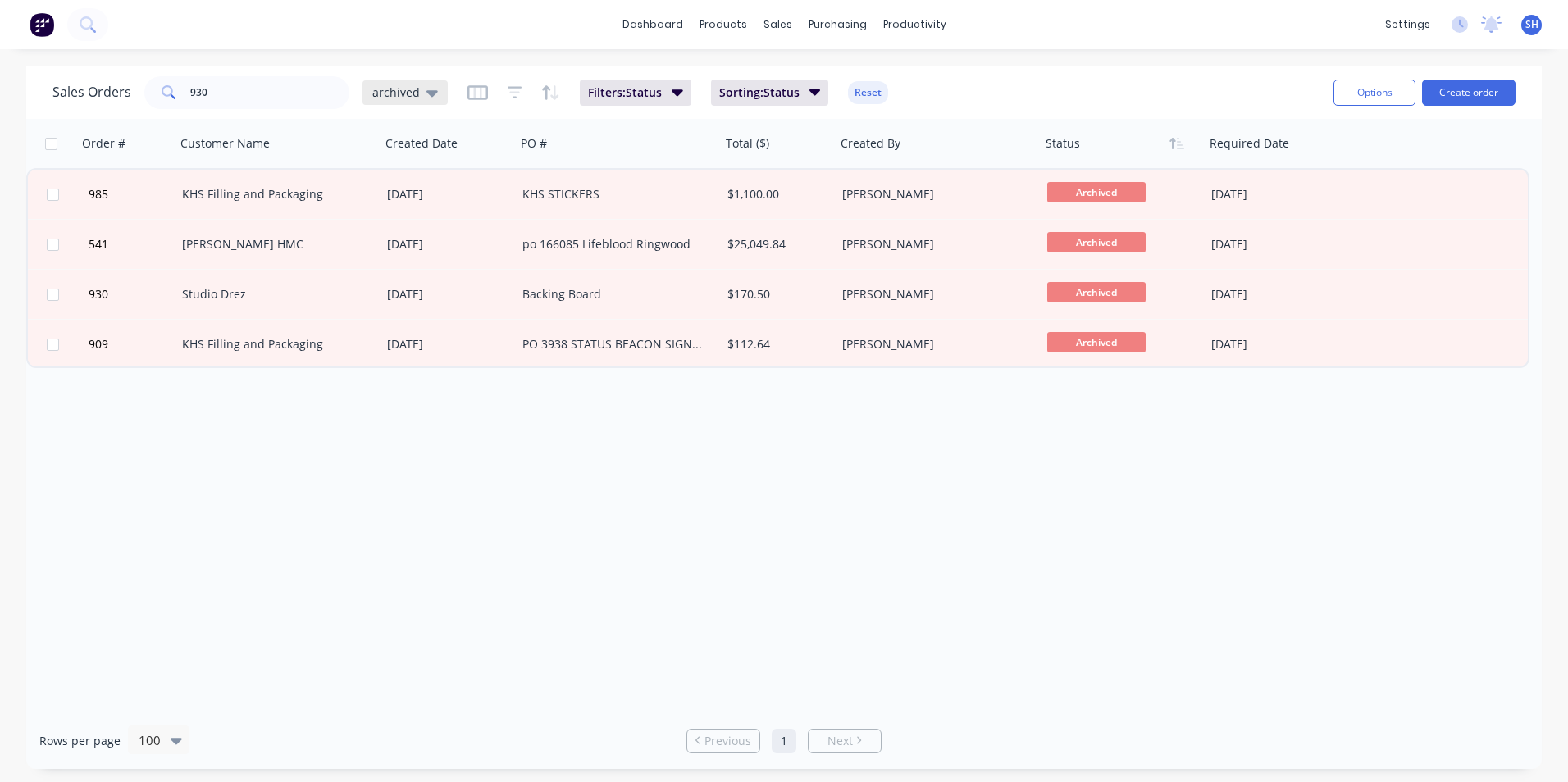
click at [399, 93] on span "archived" at bounding box center [396, 92] width 48 height 17
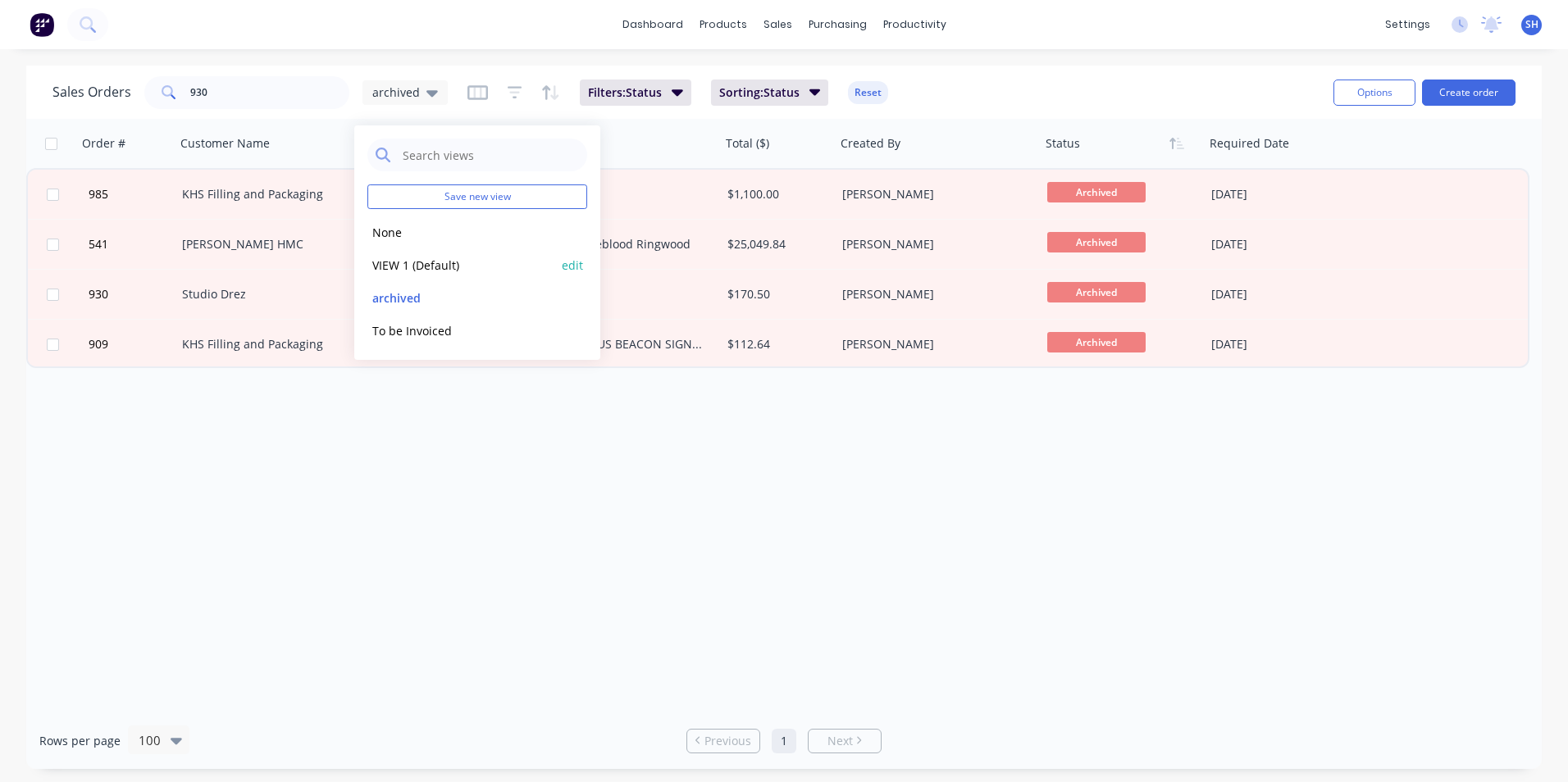
click at [430, 272] on button "VIEW 1 (Default)" at bounding box center [461, 265] width 187 height 19
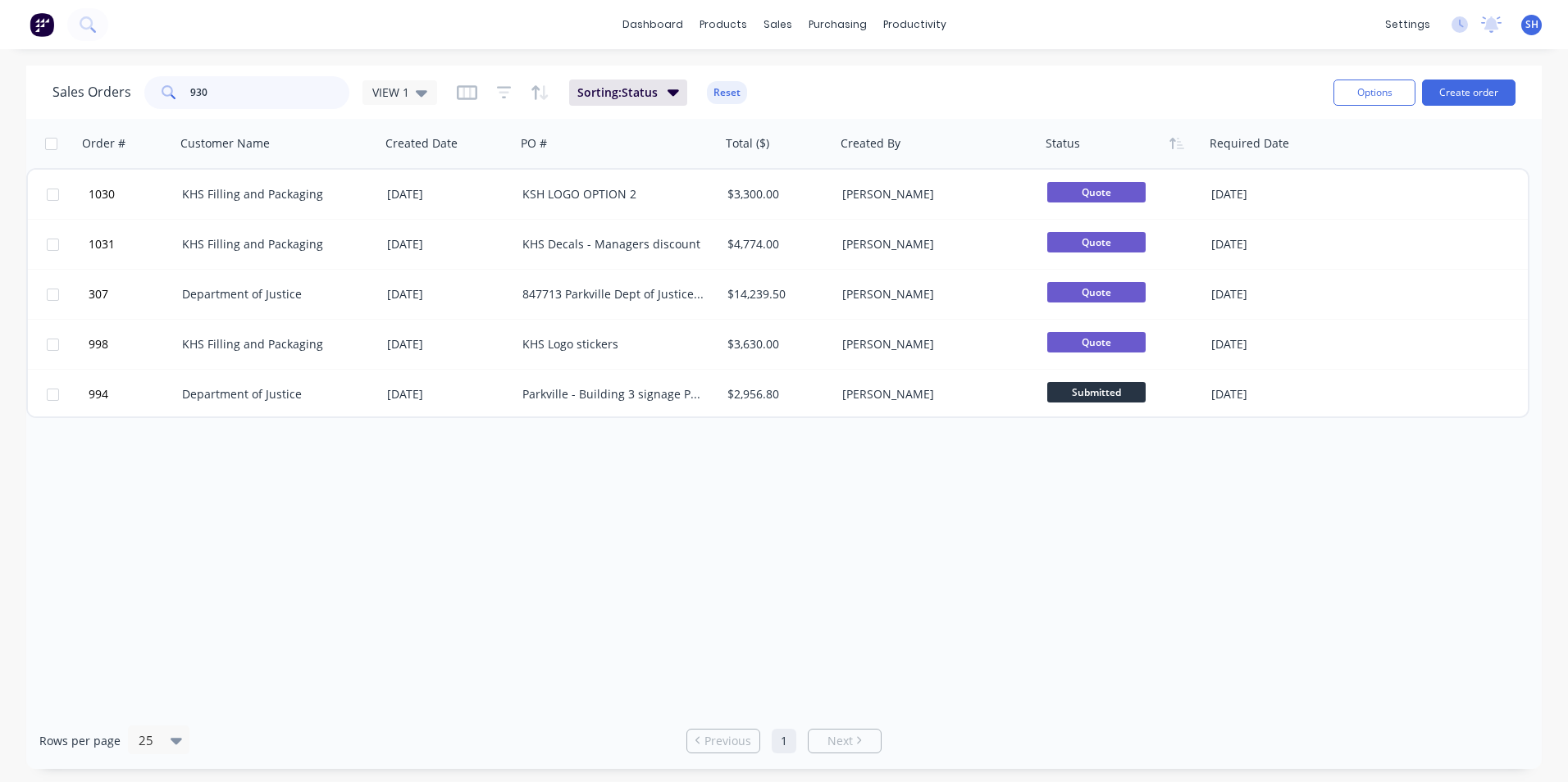
click at [275, 107] on input "930" at bounding box center [270, 92] width 160 height 33
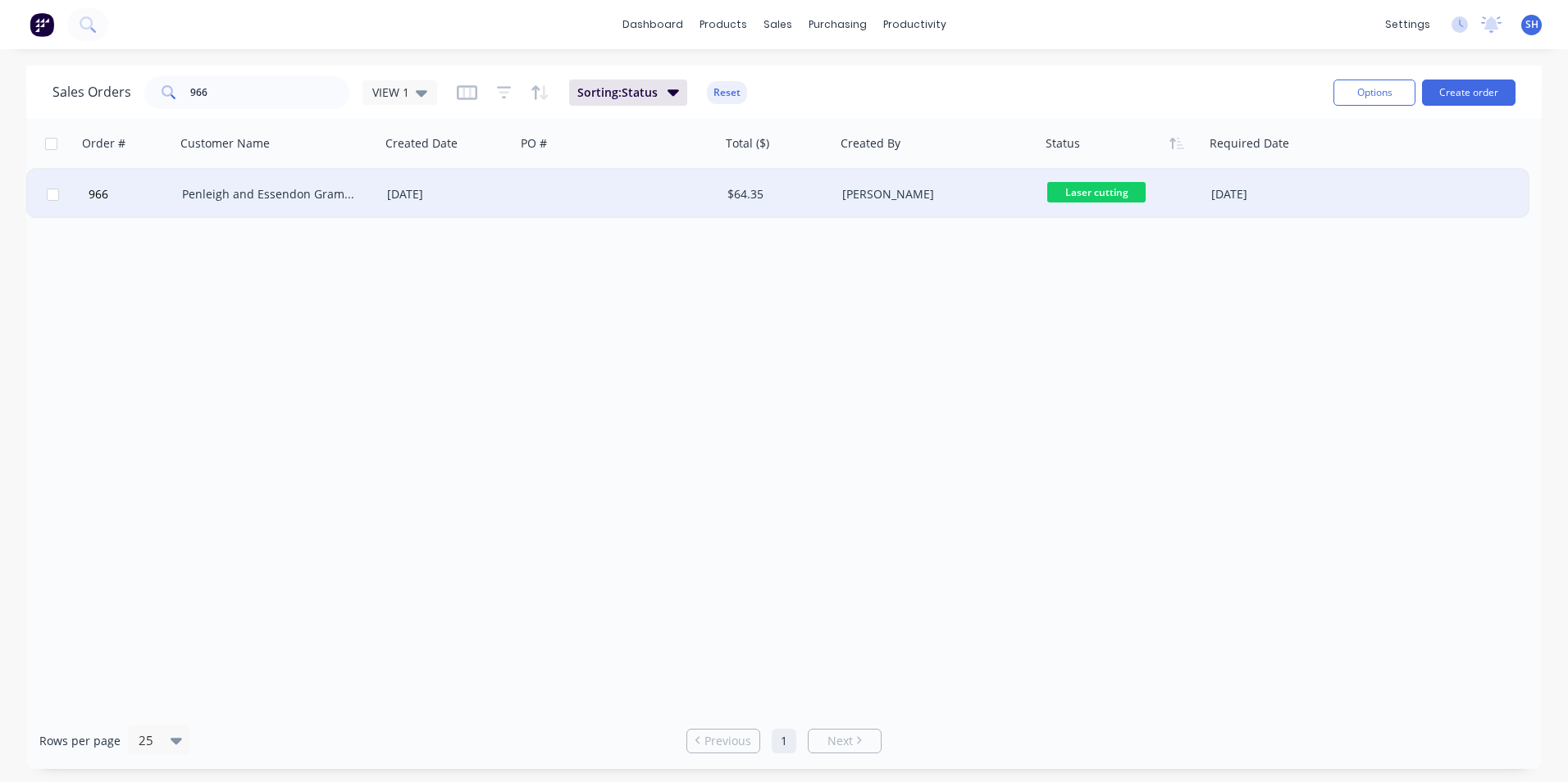
click at [1080, 189] on span "Laser cutting" at bounding box center [1095, 192] width 98 height 20
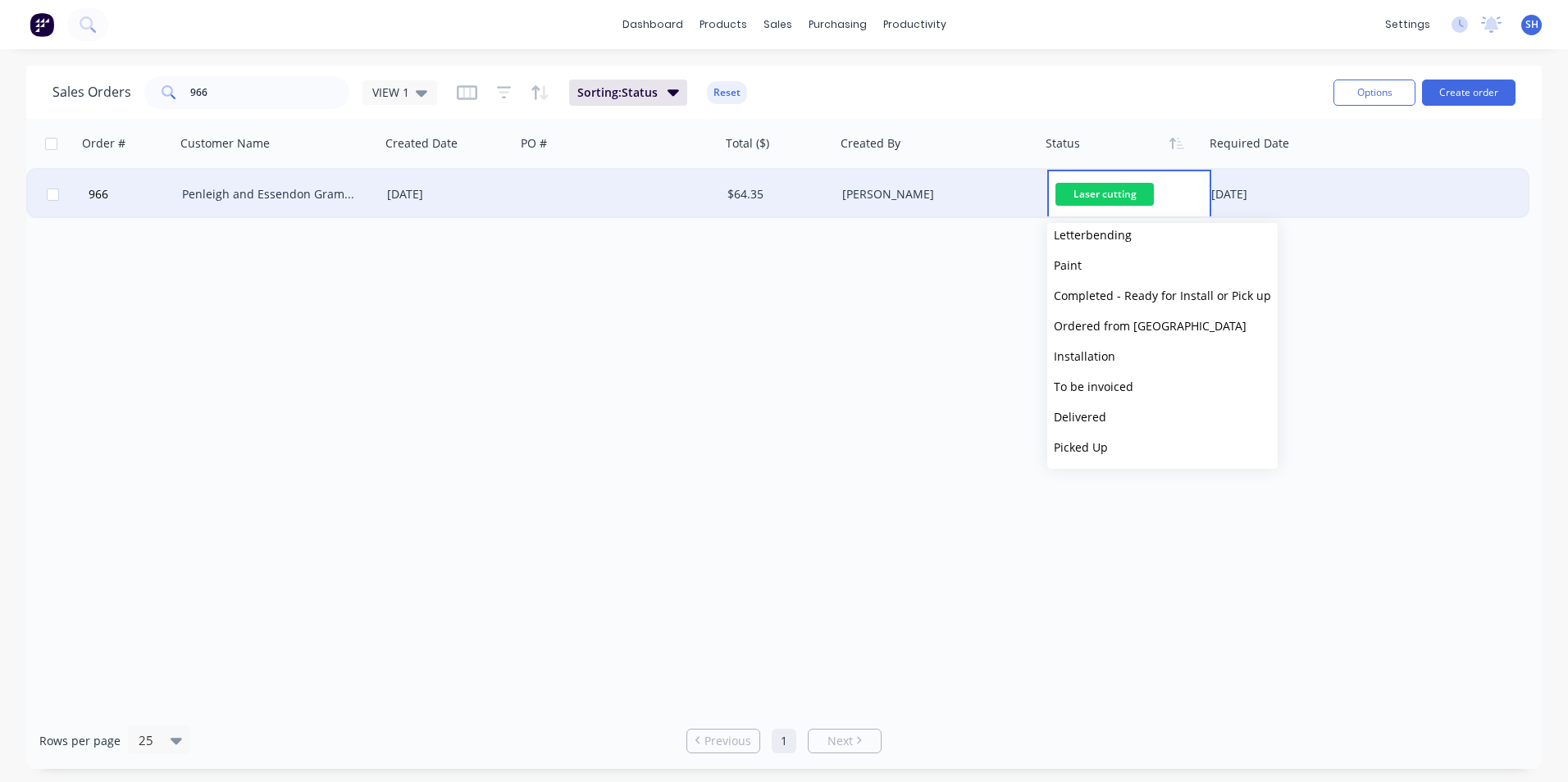
click at [1133, 392] on button "To be invoiced" at bounding box center [1162, 386] width 231 height 30
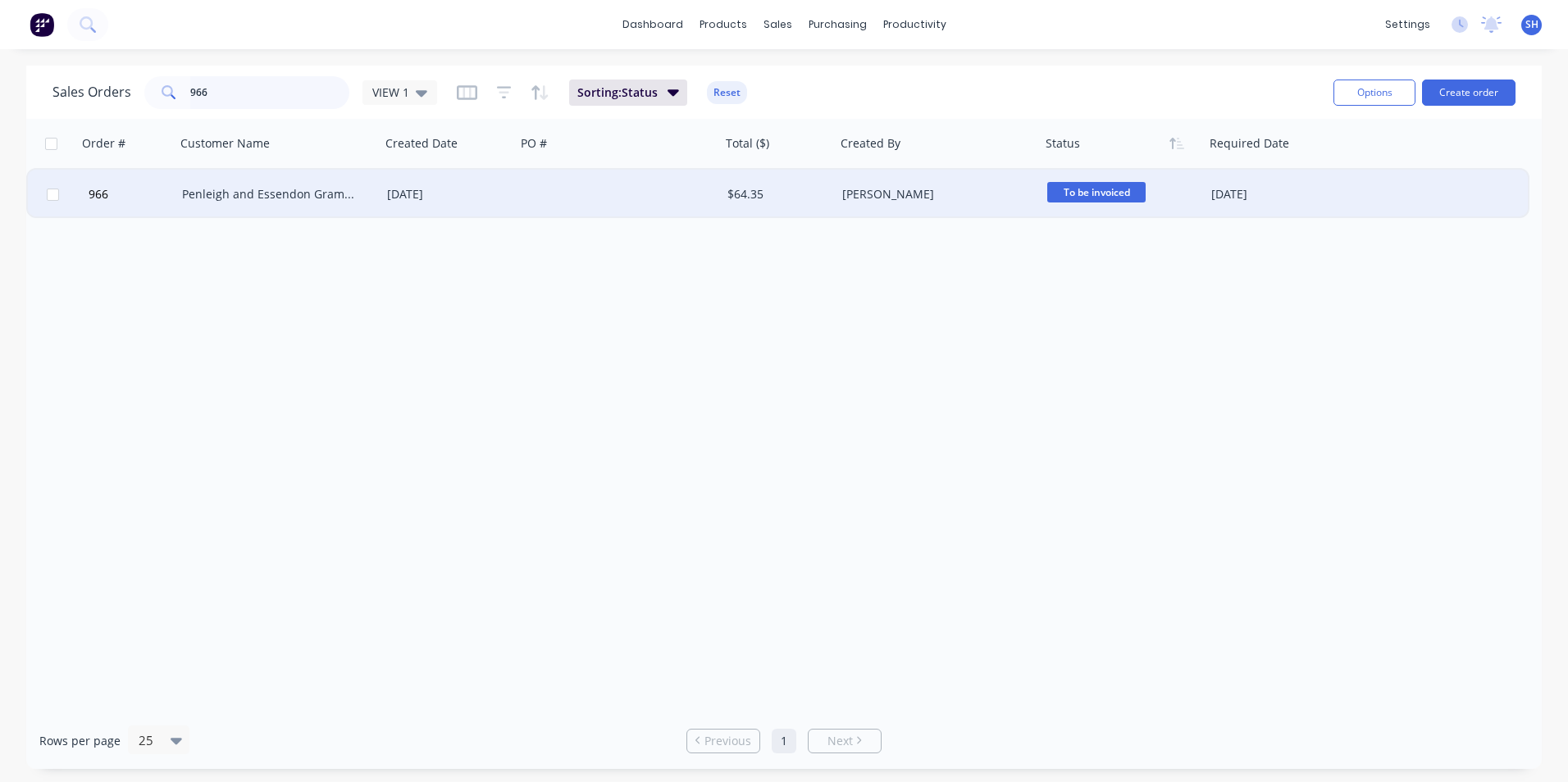
click at [289, 85] on input "966" at bounding box center [270, 92] width 160 height 33
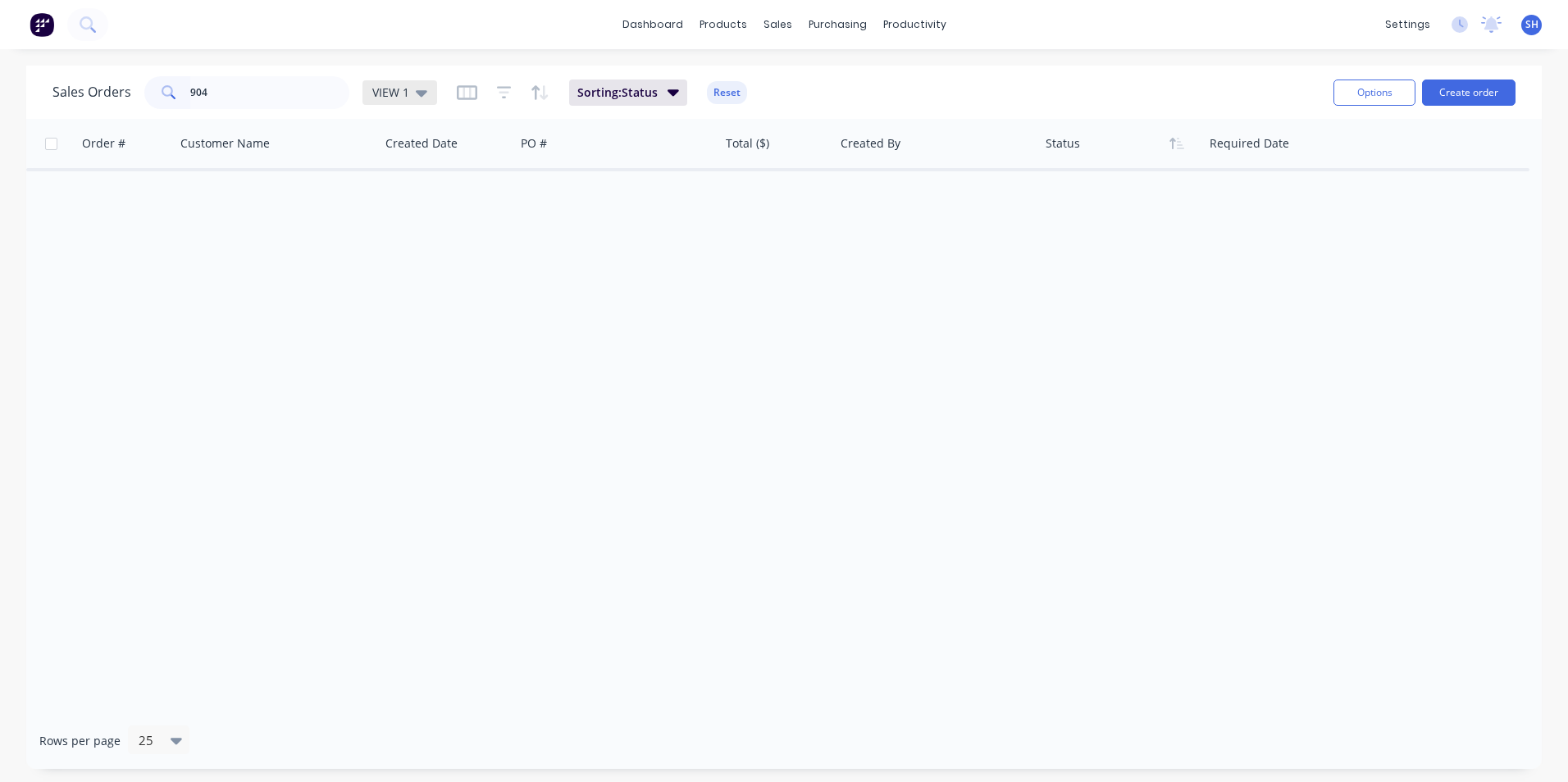
click at [399, 94] on span "VIEW 1" at bounding box center [390, 92] width 37 height 17
click at [447, 299] on button "archived" at bounding box center [461, 298] width 187 height 19
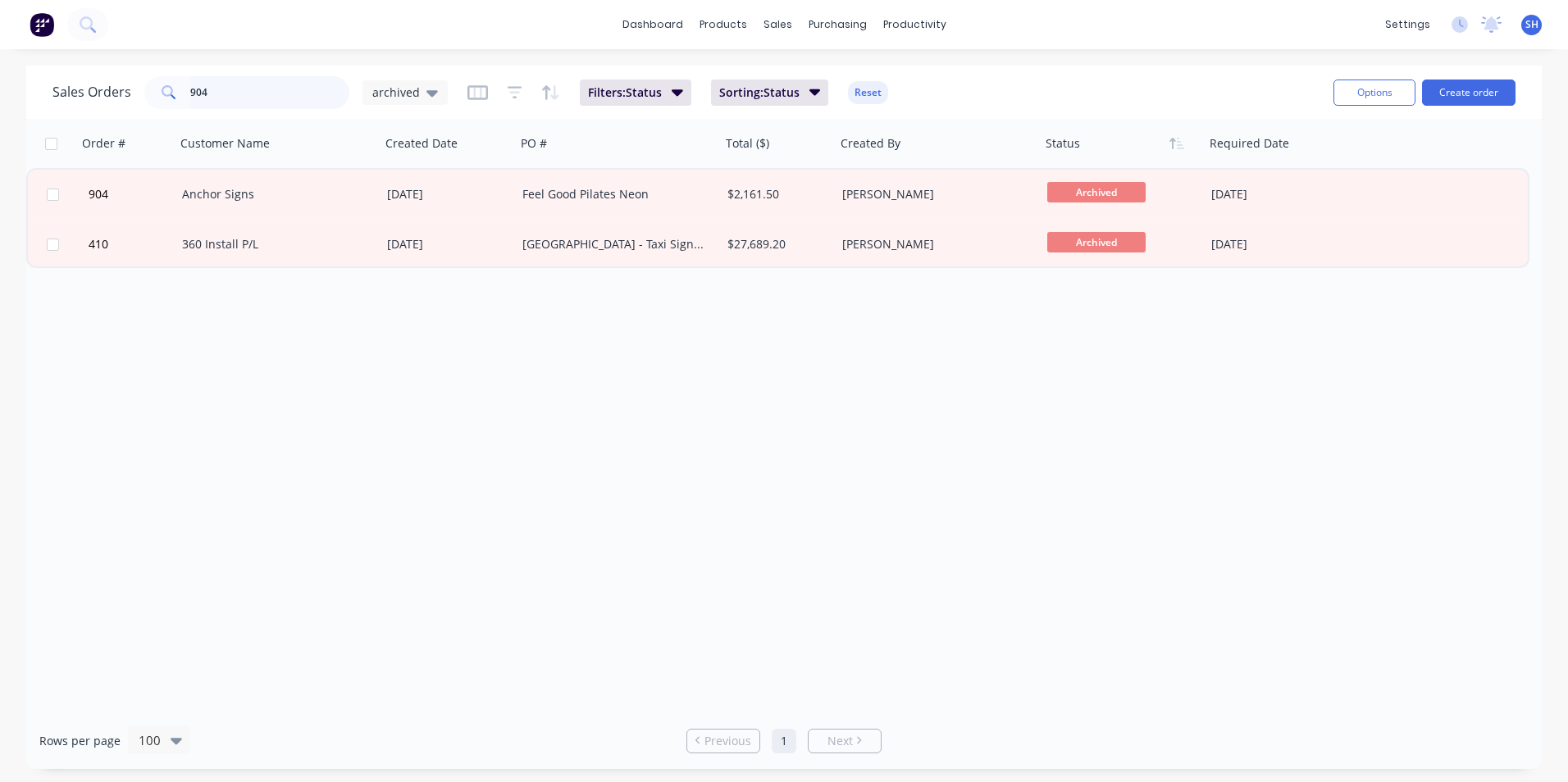
click at [231, 102] on input "904" at bounding box center [270, 92] width 160 height 33
click at [411, 105] on div "Sales Orders 956 archived" at bounding box center [249, 92] width 395 height 33
click at [412, 95] on span "archived" at bounding box center [396, 92] width 48 height 17
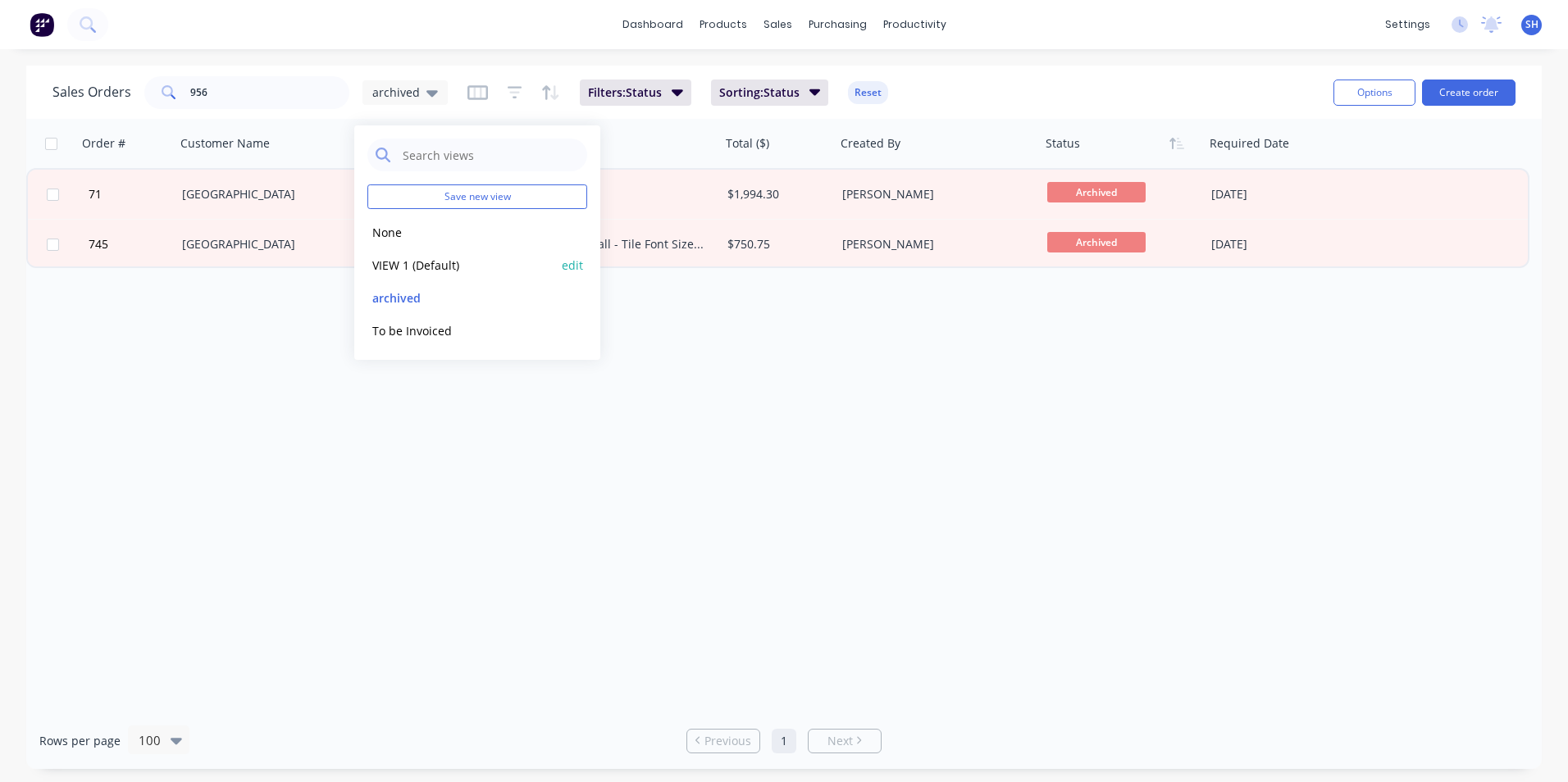
click at [439, 256] on button "VIEW 1 (Default)" at bounding box center [461, 265] width 187 height 19
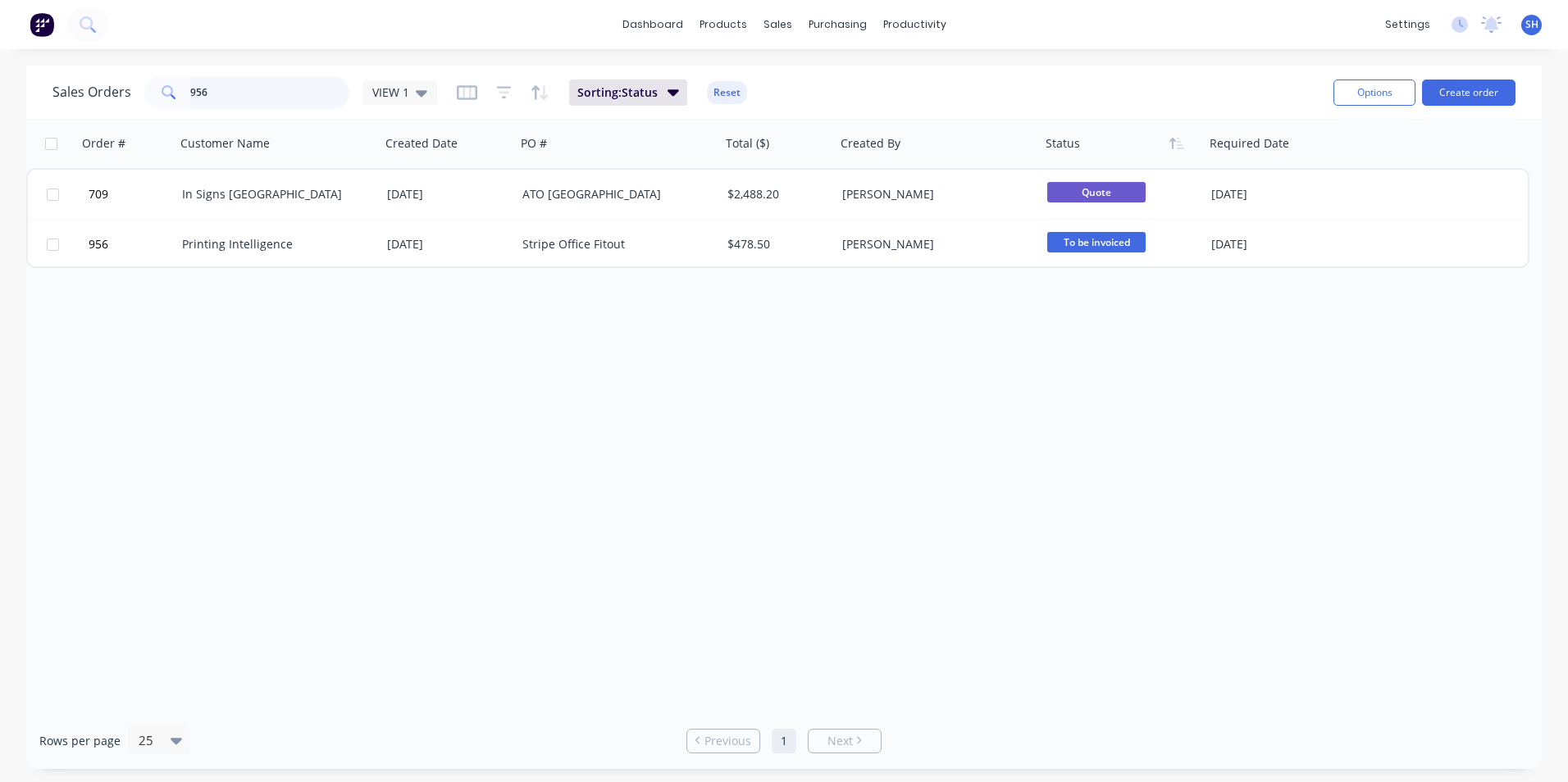
click at [262, 90] on input "956" at bounding box center [270, 92] width 160 height 33
type input "9"
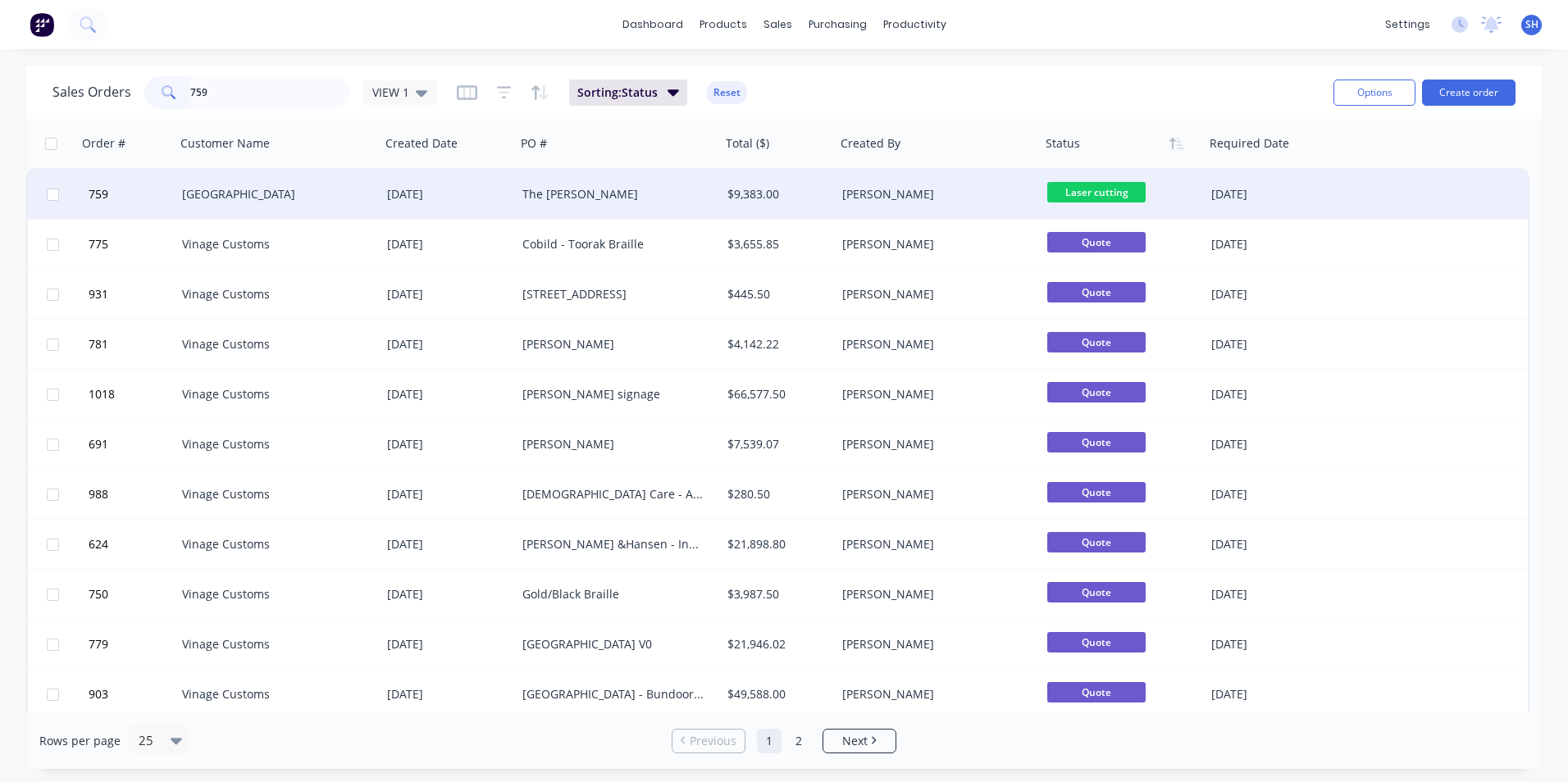
click at [1073, 190] on span "Laser cutting" at bounding box center [1095, 192] width 98 height 20
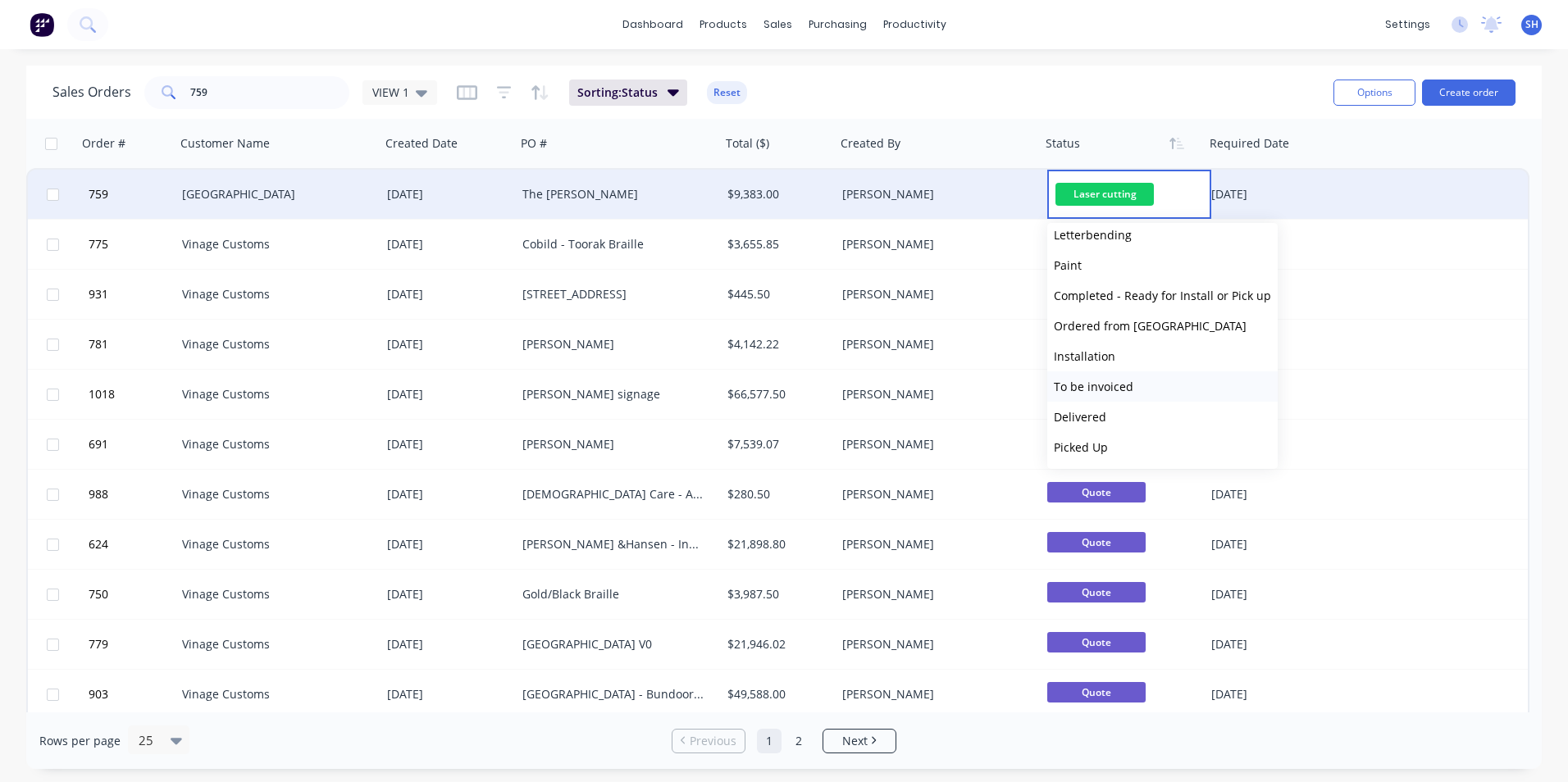
click at [1150, 383] on button "To be invoiced" at bounding box center [1162, 386] width 231 height 30
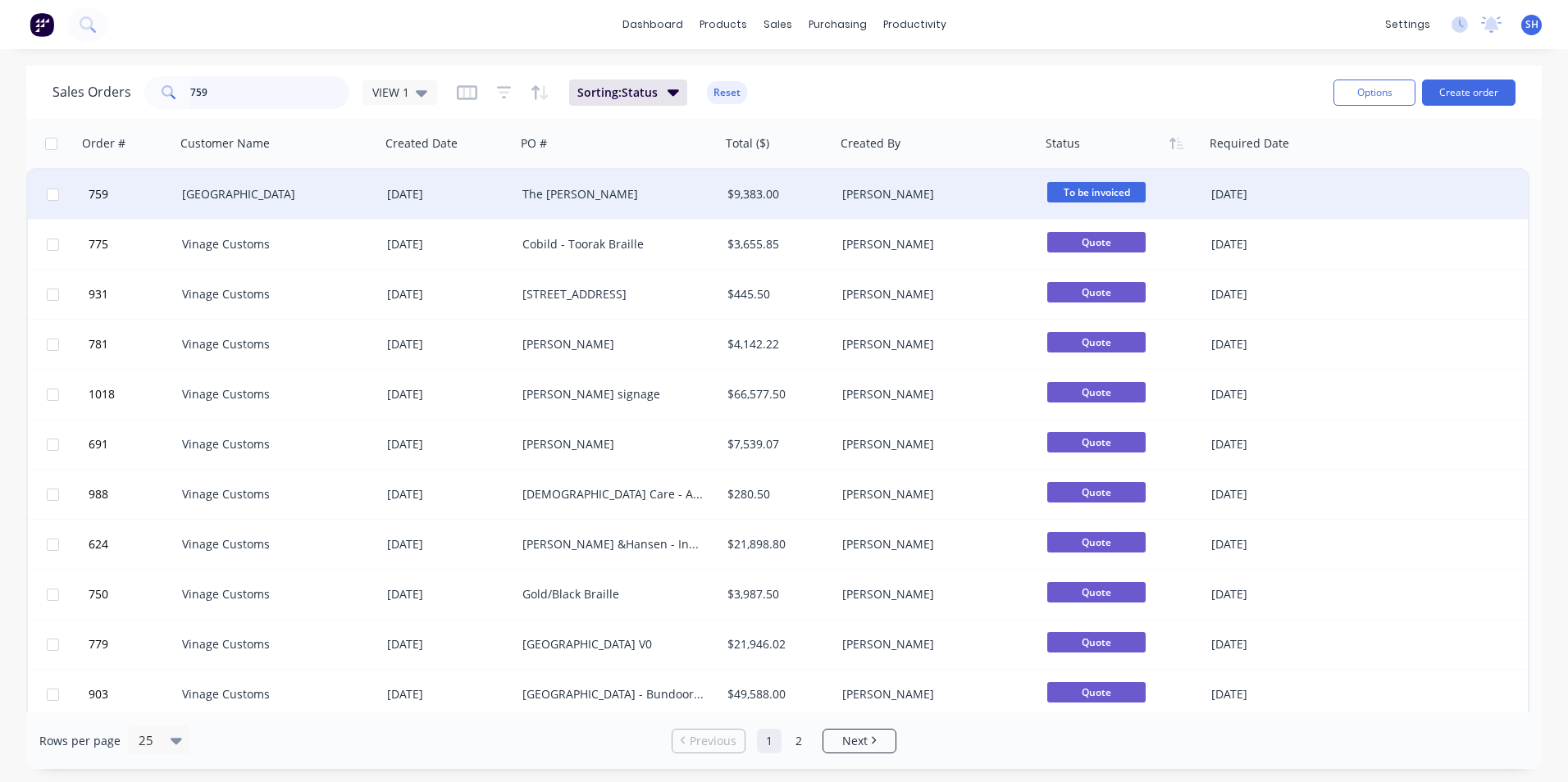
click at [261, 102] on input "759" at bounding box center [270, 92] width 160 height 33
type input "7"
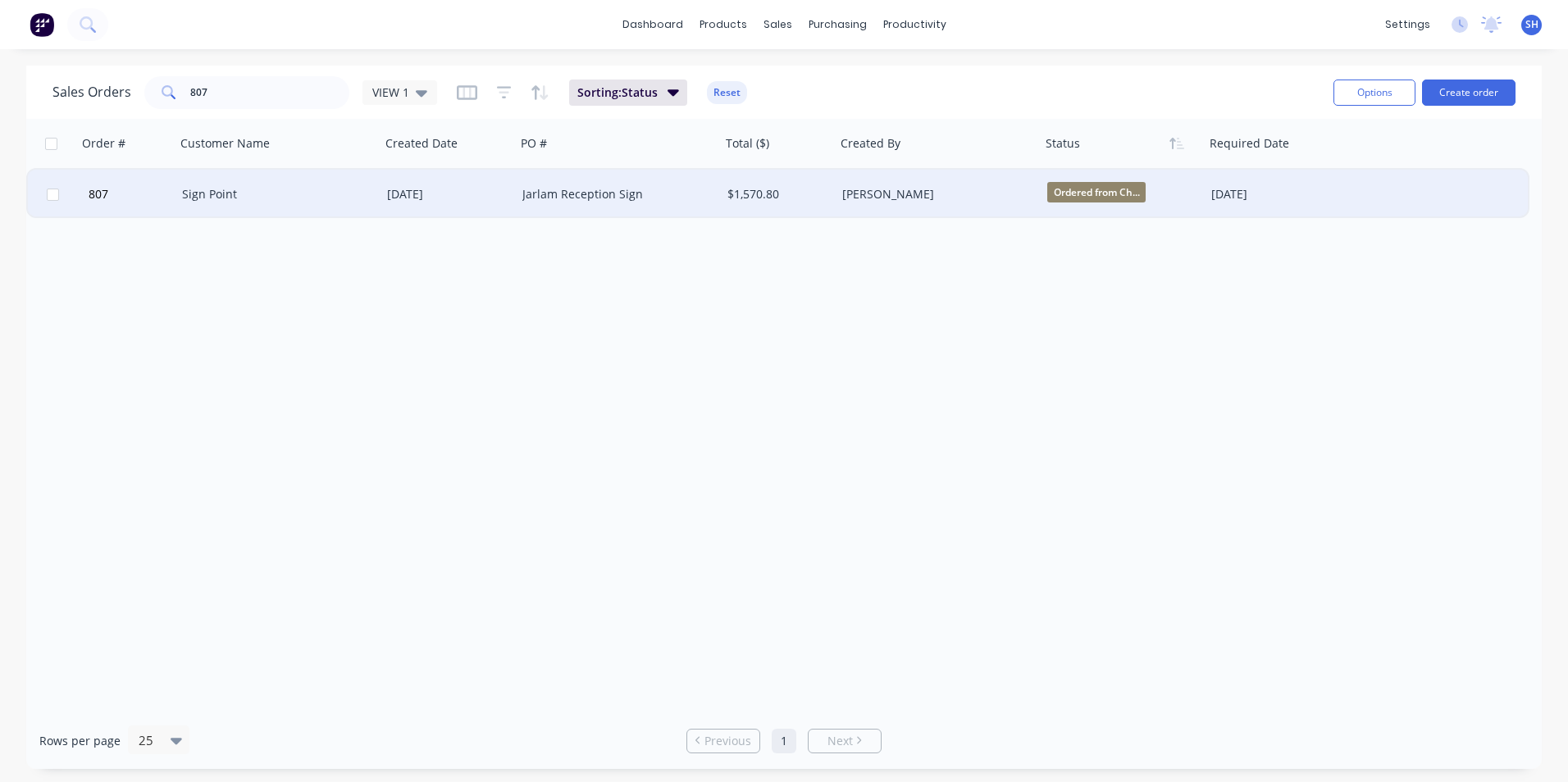
click at [1114, 193] on span "Ordered from Ch..." at bounding box center [1095, 192] width 98 height 20
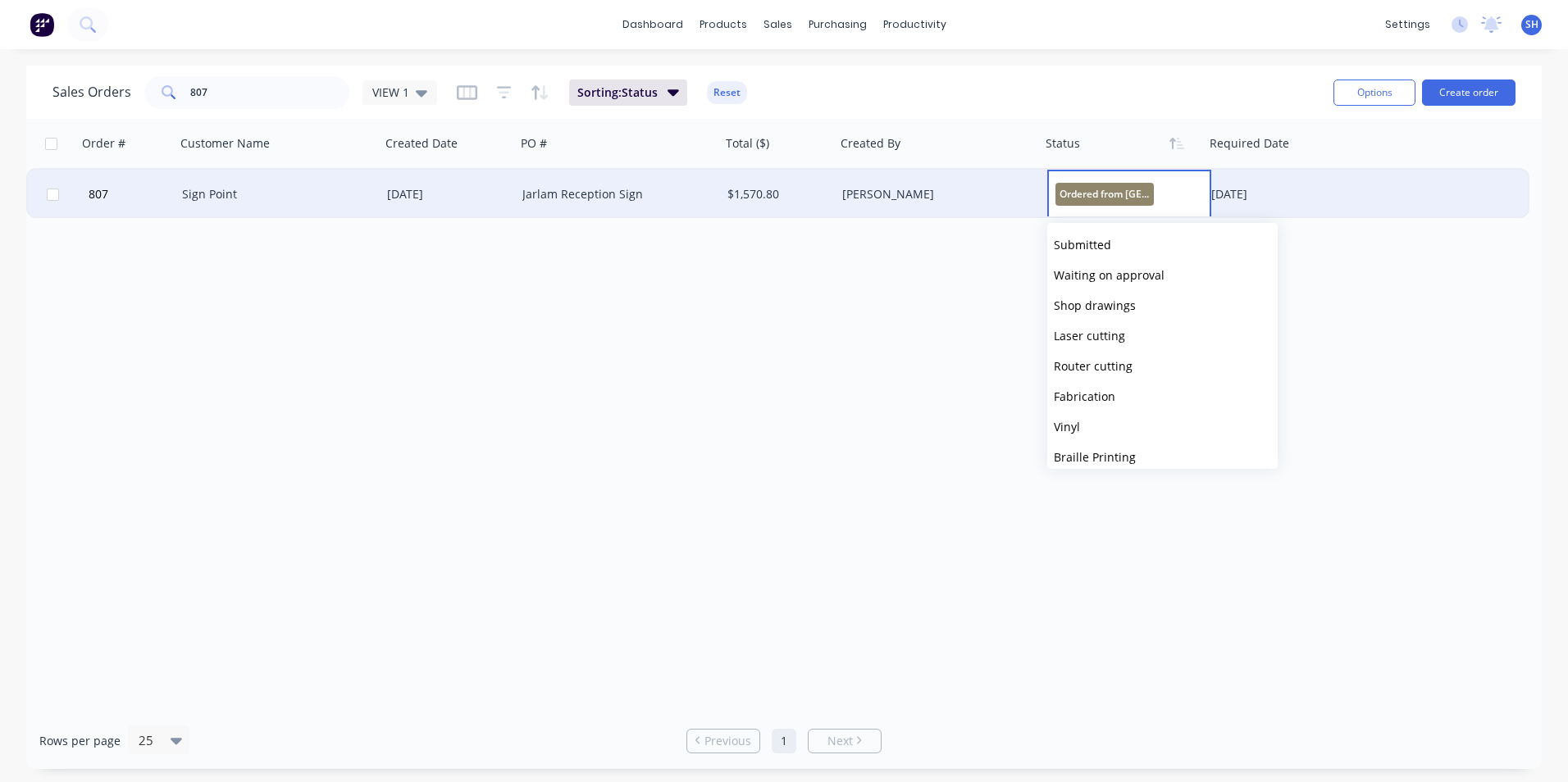
click at [608, 299] on div "Order # Customer Name Created Date PO # Total ($) Created By Status Required Da…" at bounding box center [784, 416] width 1515 height 593
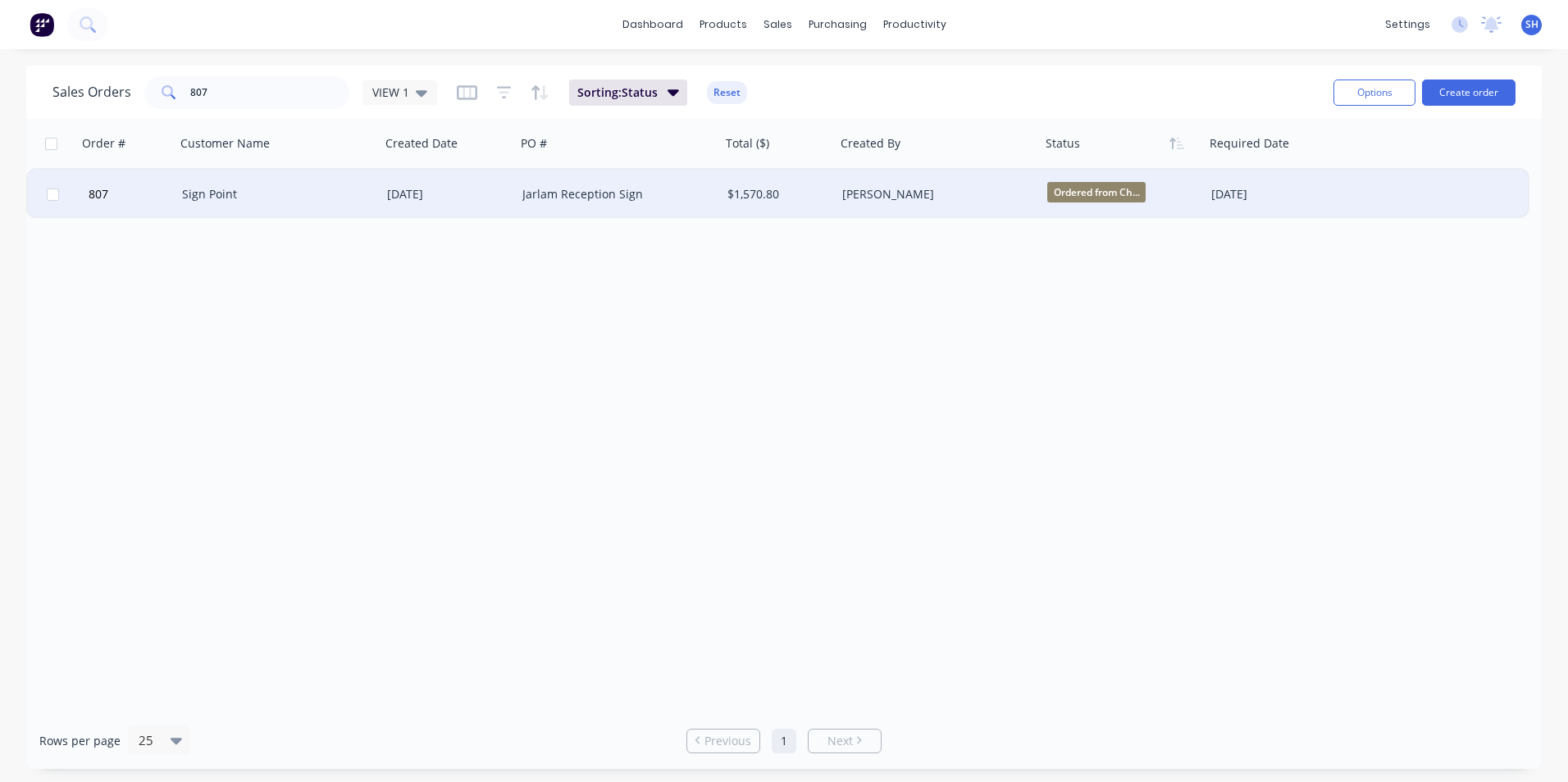
click at [1069, 186] on span "Ordered from Ch..." at bounding box center [1095, 192] width 98 height 20
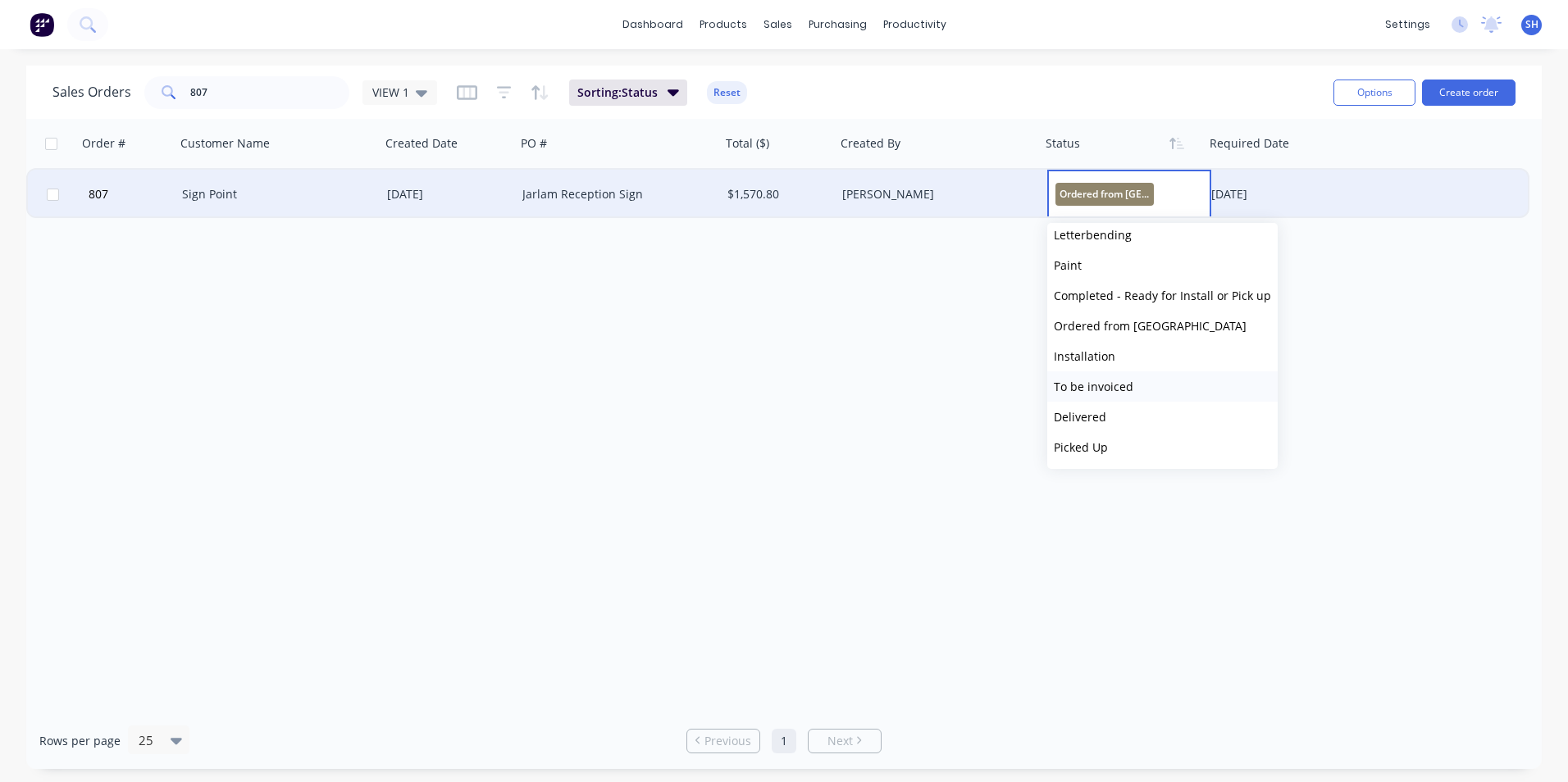
click at [1147, 386] on button "To be invoiced" at bounding box center [1162, 386] width 231 height 30
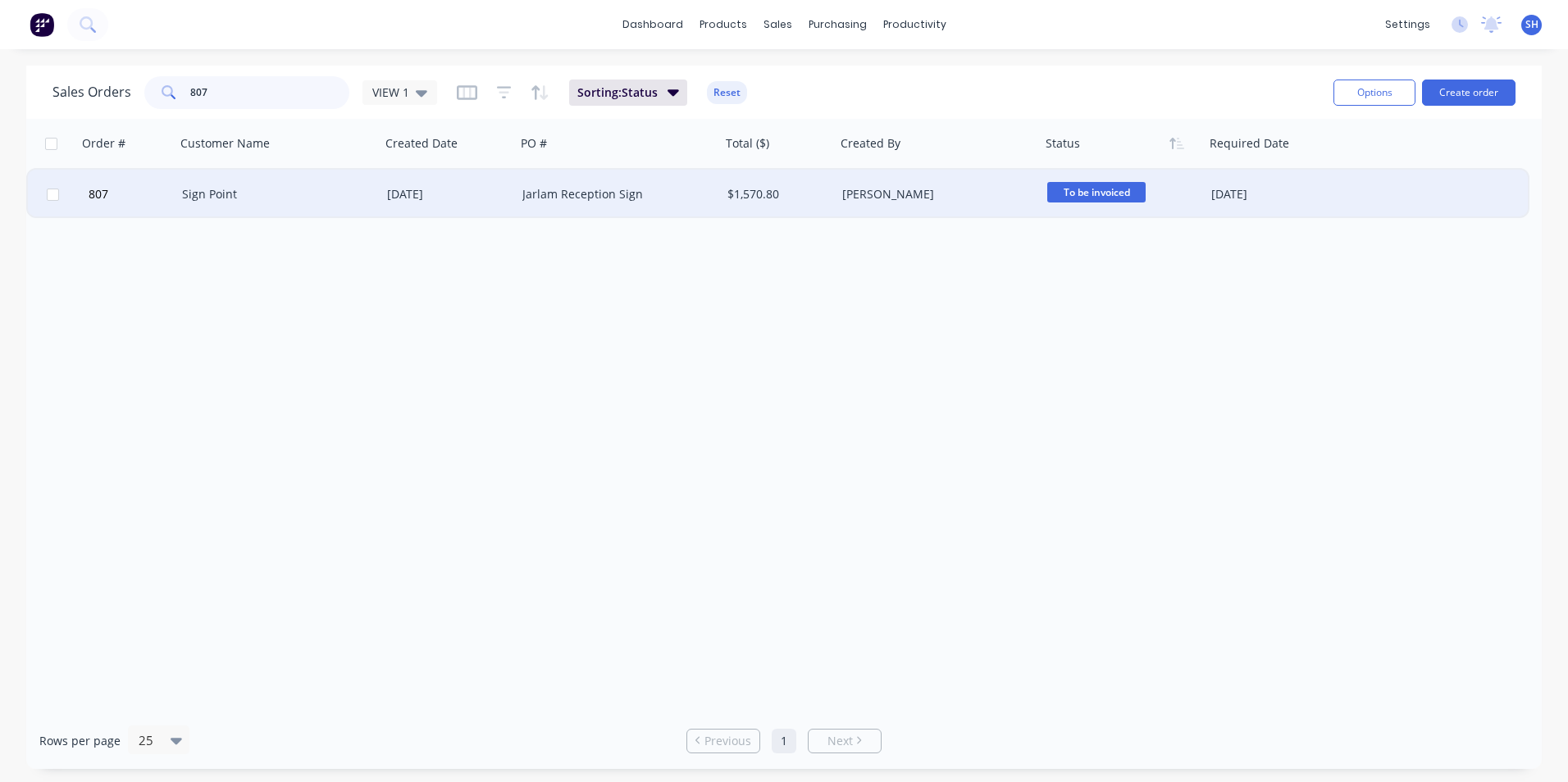
click at [234, 79] on input "807" at bounding box center [270, 92] width 160 height 33
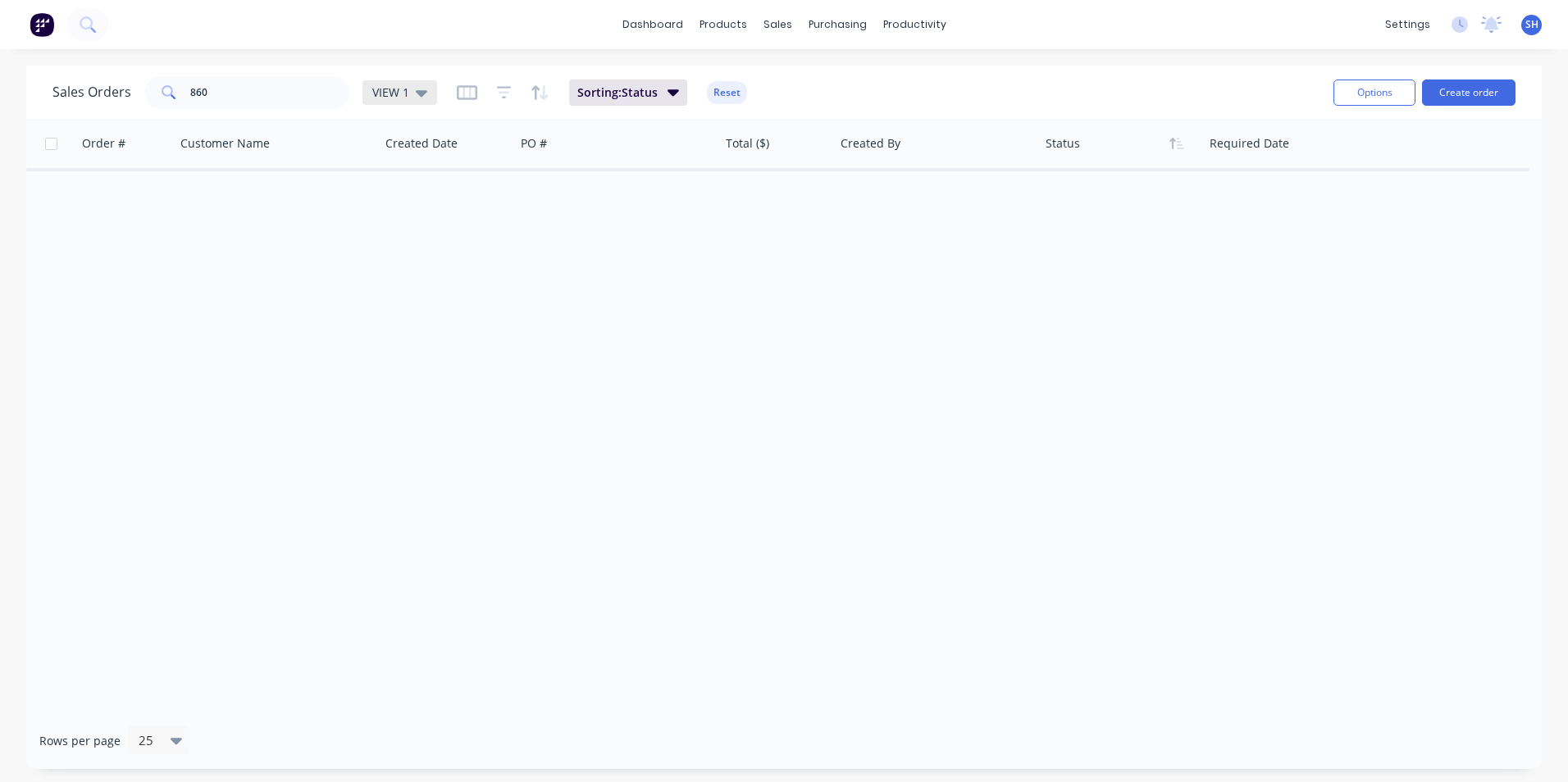
click at [379, 81] on div "VIEW 1" at bounding box center [399, 92] width 74 height 25
click at [435, 292] on button "archived" at bounding box center [461, 298] width 187 height 19
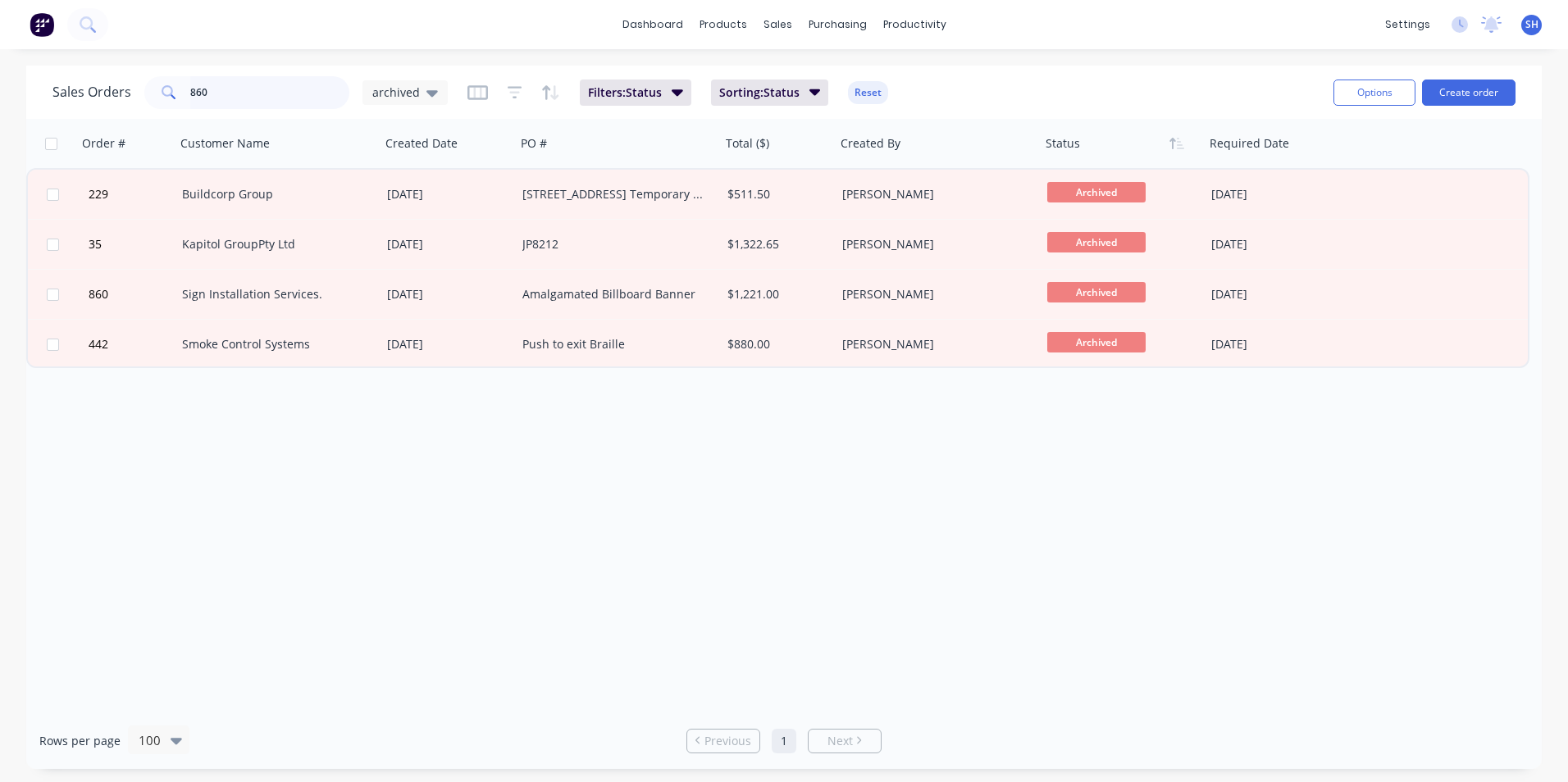
click at [276, 99] on input "860" at bounding box center [270, 92] width 160 height 33
type input "8"
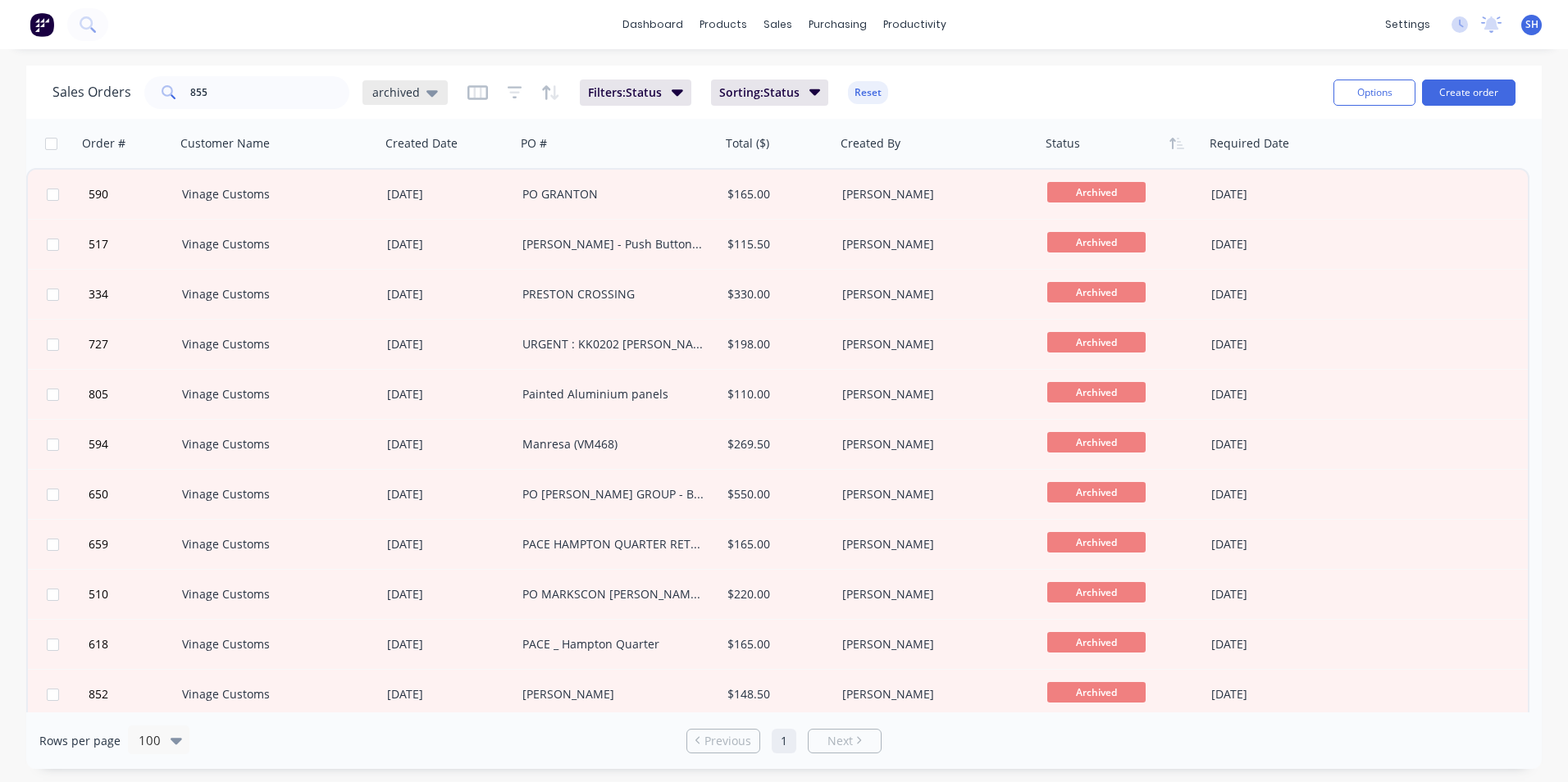
click at [384, 103] on div "archived" at bounding box center [405, 92] width 85 height 25
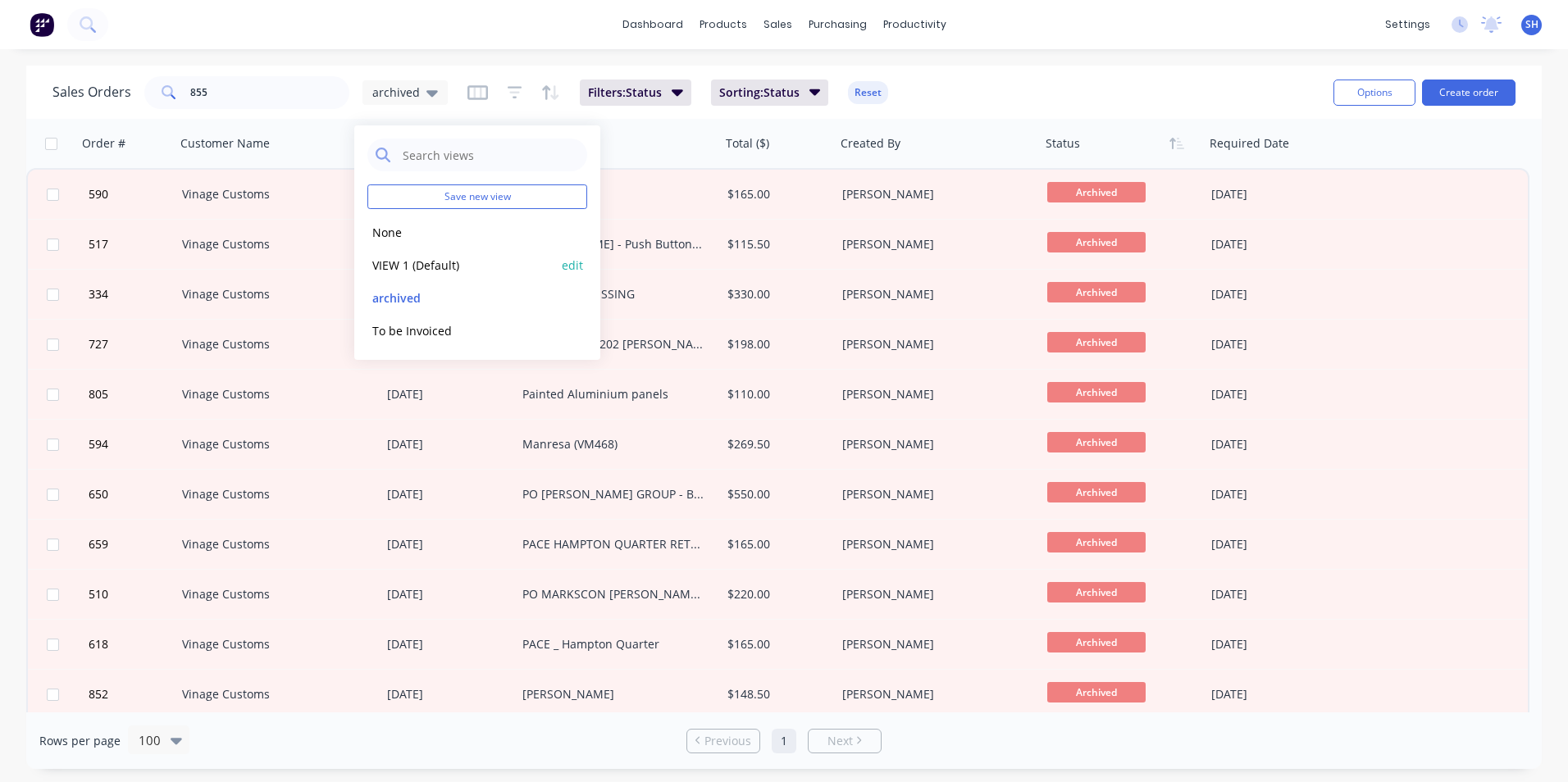
click at [399, 263] on button "VIEW 1 (Default)" at bounding box center [461, 265] width 187 height 19
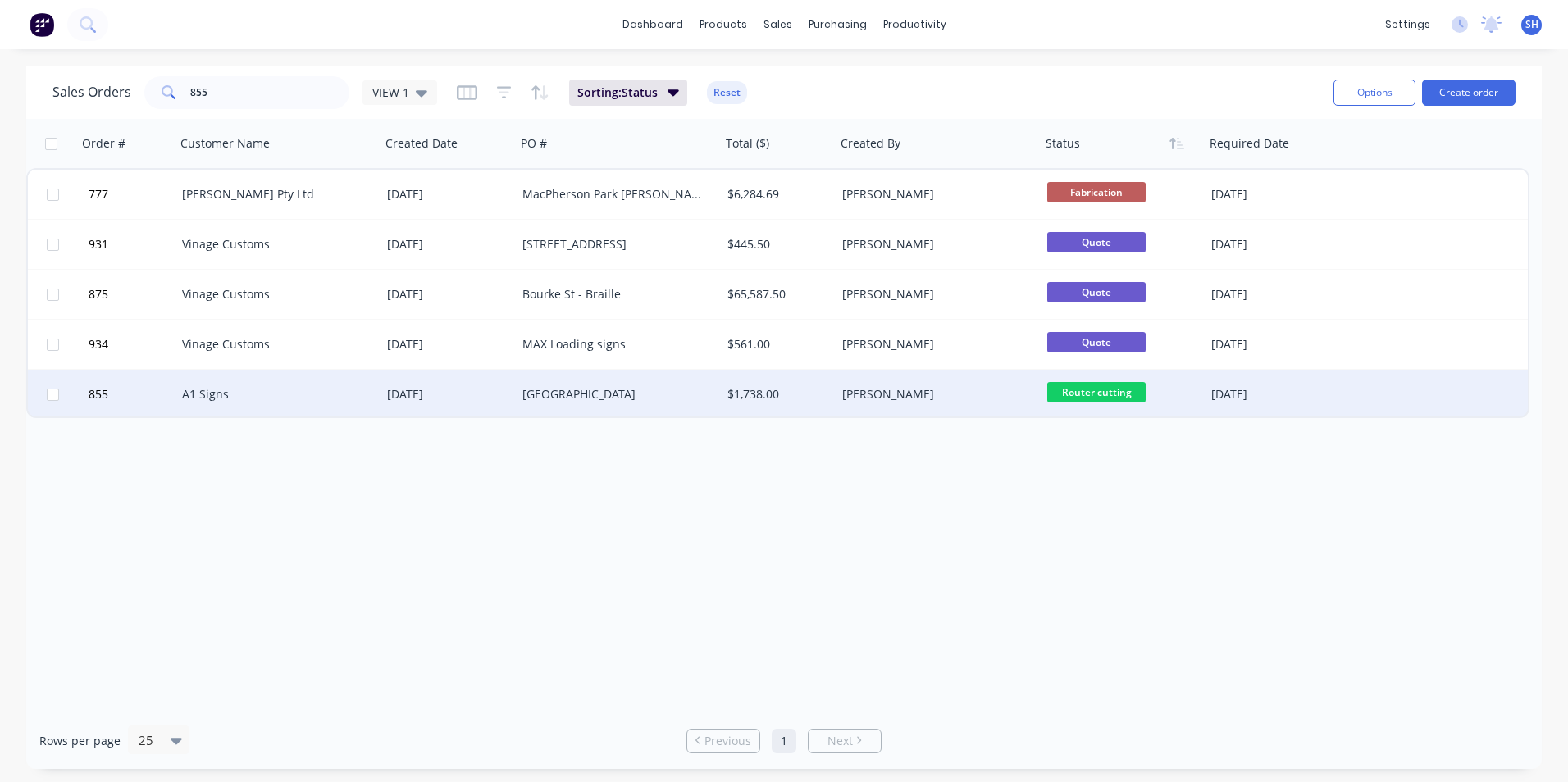
click at [1092, 390] on span "Router cutting" at bounding box center [1095, 392] width 98 height 20
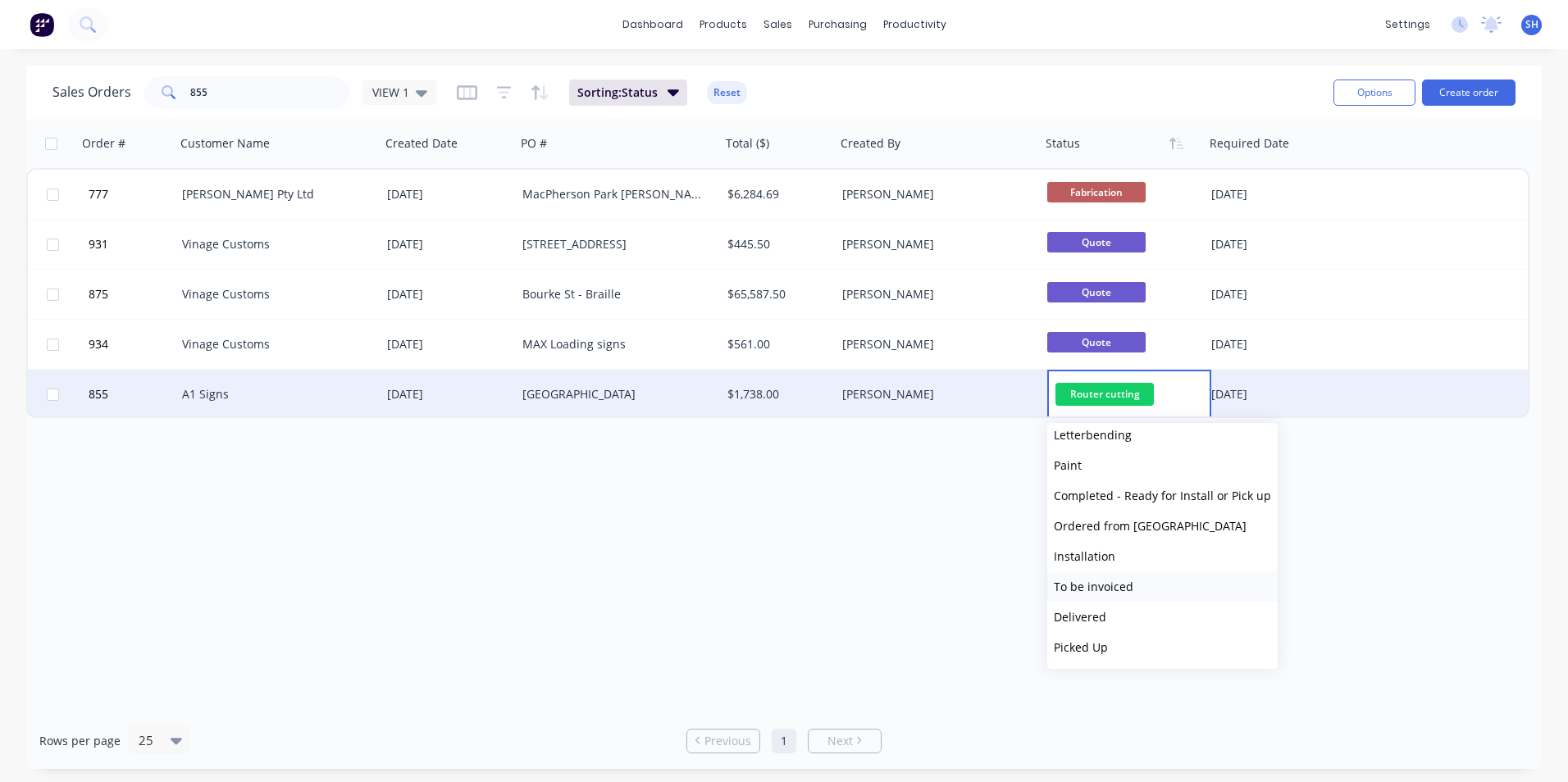
click at [1157, 579] on button "To be invoiced" at bounding box center [1162, 586] width 231 height 30
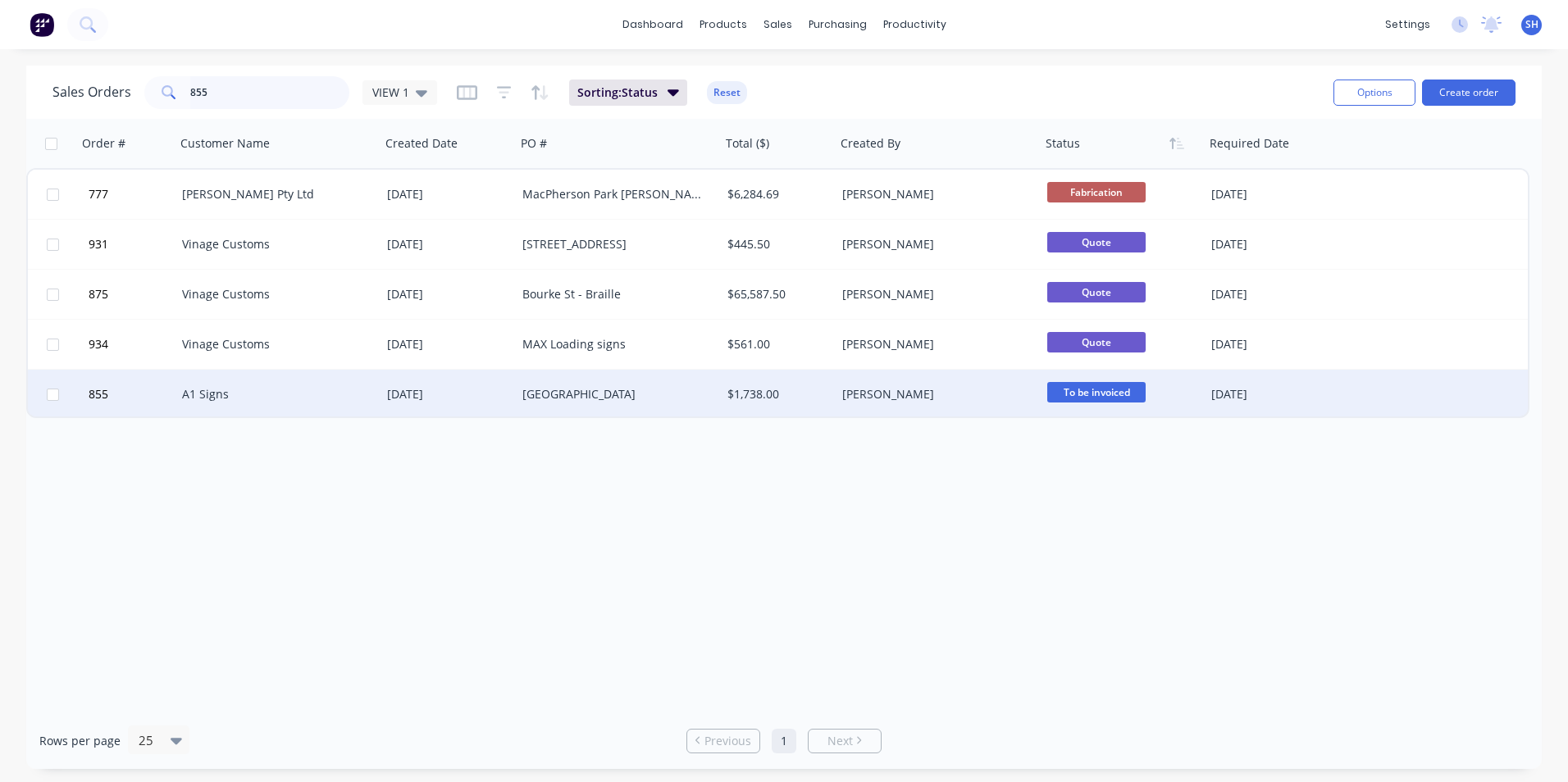
click at [315, 83] on input "855" at bounding box center [270, 92] width 160 height 33
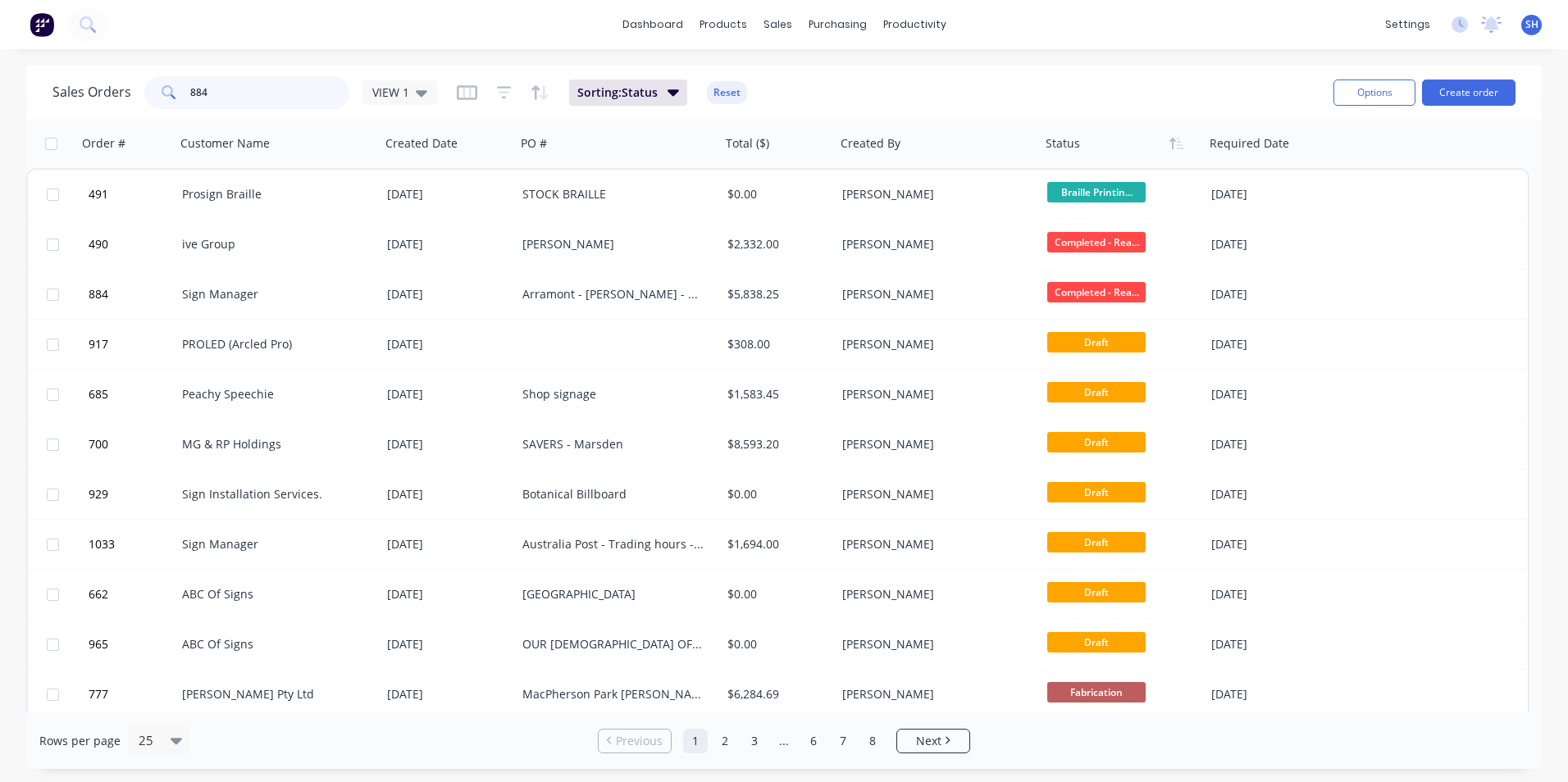
type input "884"
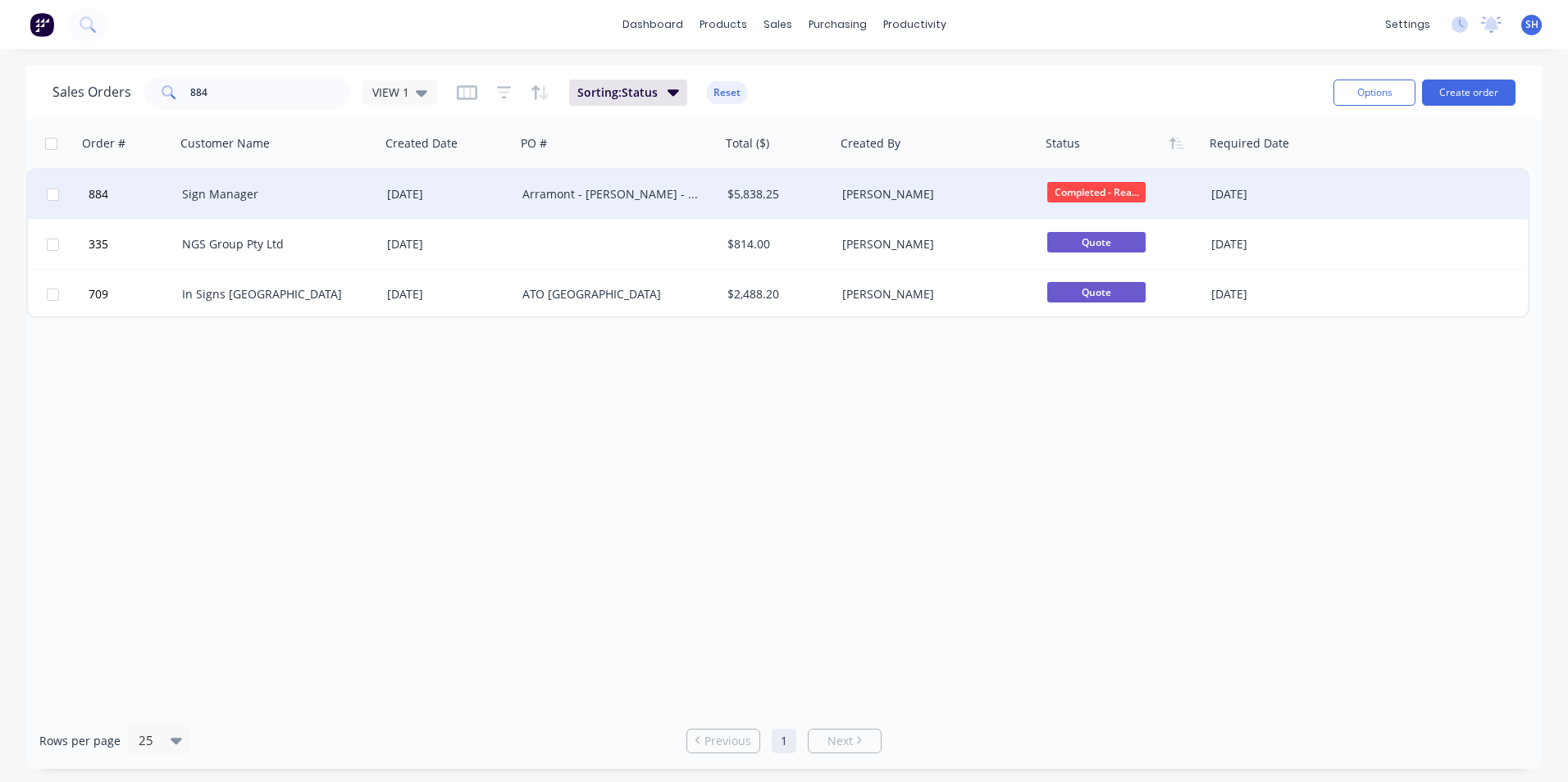
click at [1130, 195] on span "Completed - Rea..." at bounding box center [1095, 192] width 98 height 20
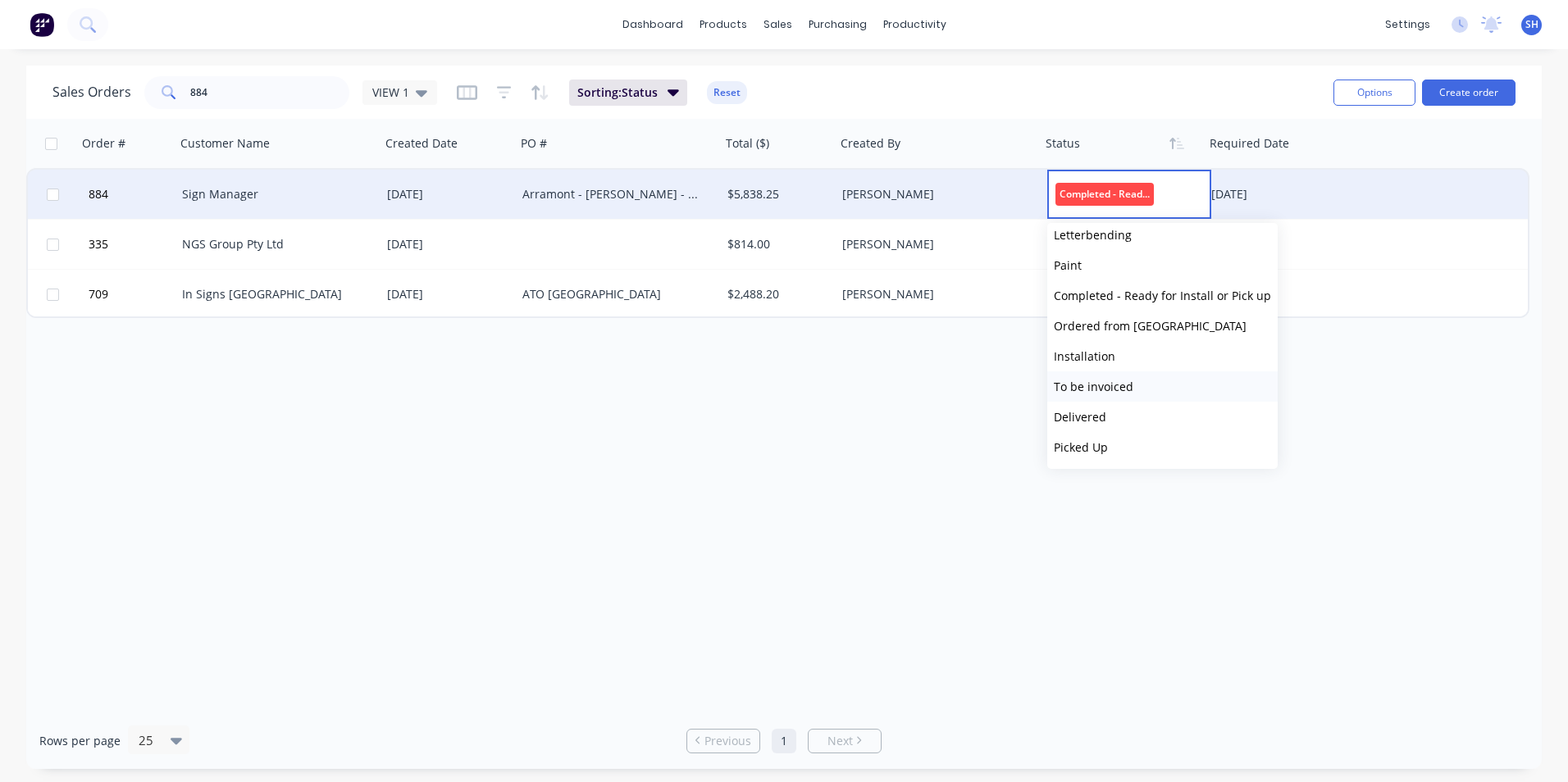
click at [1126, 386] on span "To be invoiced" at bounding box center [1093, 386] width 80 height 16
